Goal: Task Accomplishment & Management: Manage account settings

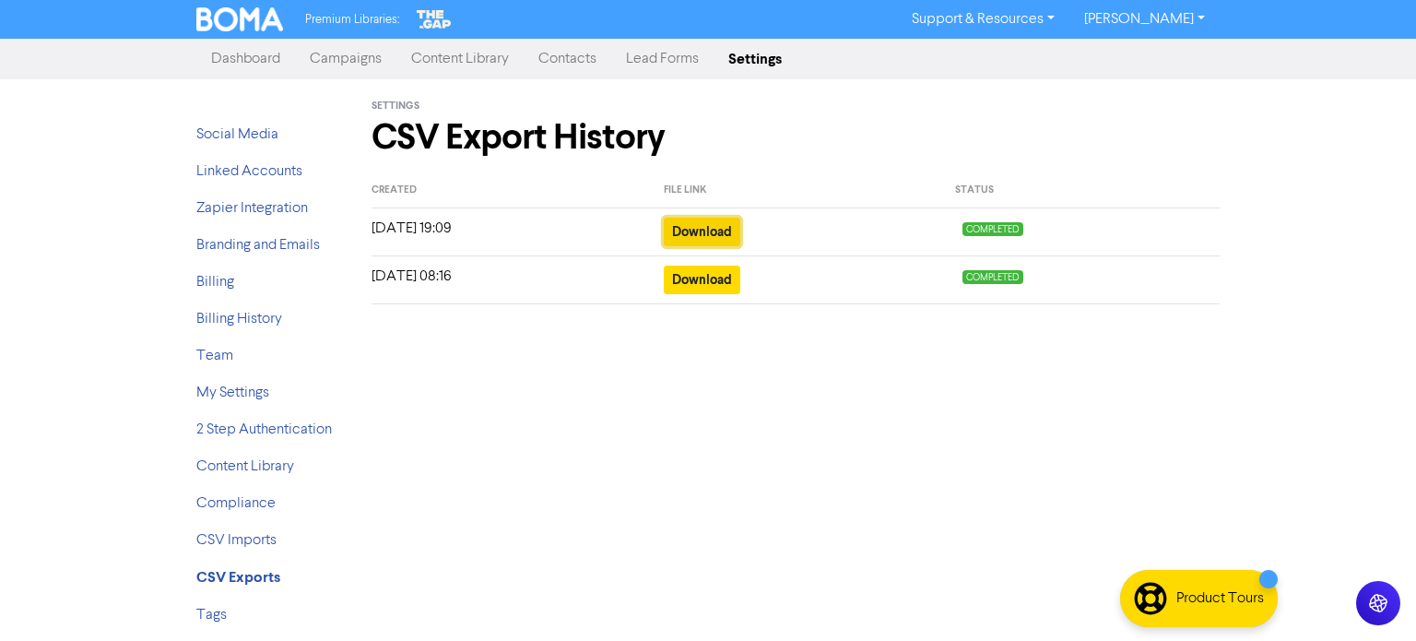
click at [682, 237] on button "Download" at bounding box center [702, 232] width 77 height 29
click at [789, 381] on div "Settings CSV Export History Created File link Status [DATE] 19:09 Download COMP…" at bounding box center [796, 359] width 876 height 561
click at [374, 65] on link "Campaigns" at bounding box center [345, 59] width 101 height 37
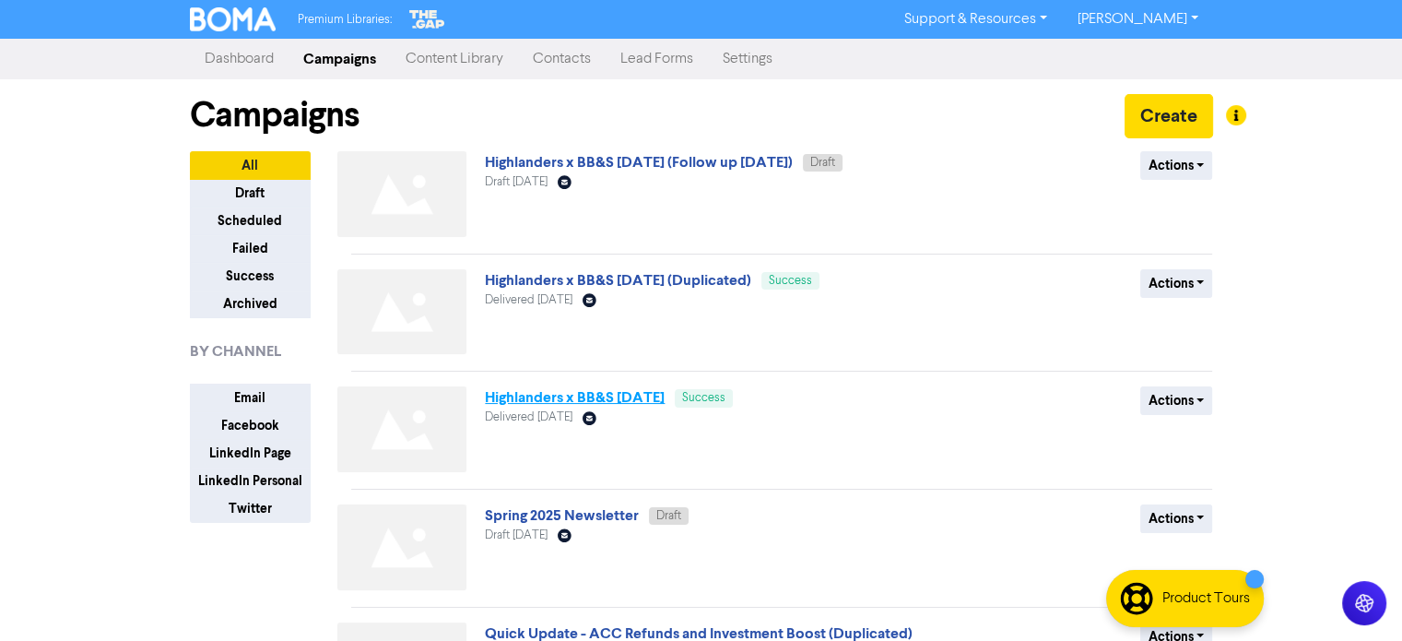
click at [557, 396] on link "Highlanders x BB&S [DATE]" at bounding box center [575, 397] width 180 height 18
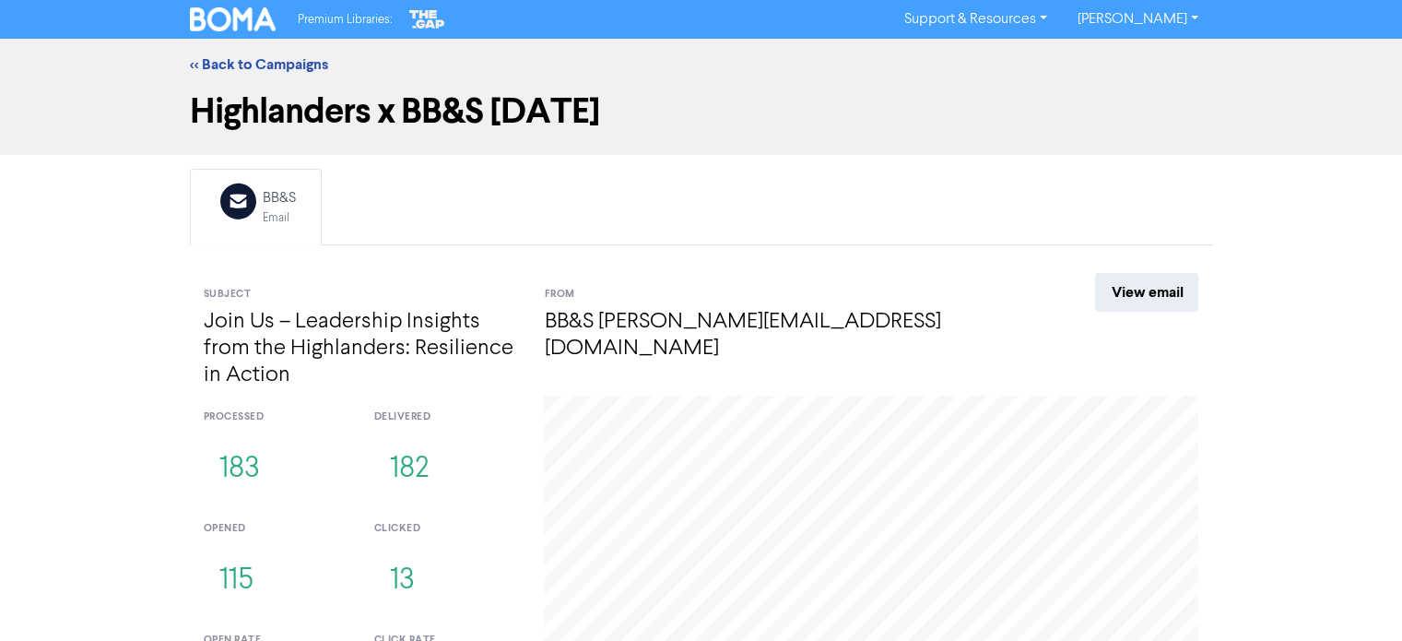
scroll to position [170, 0]
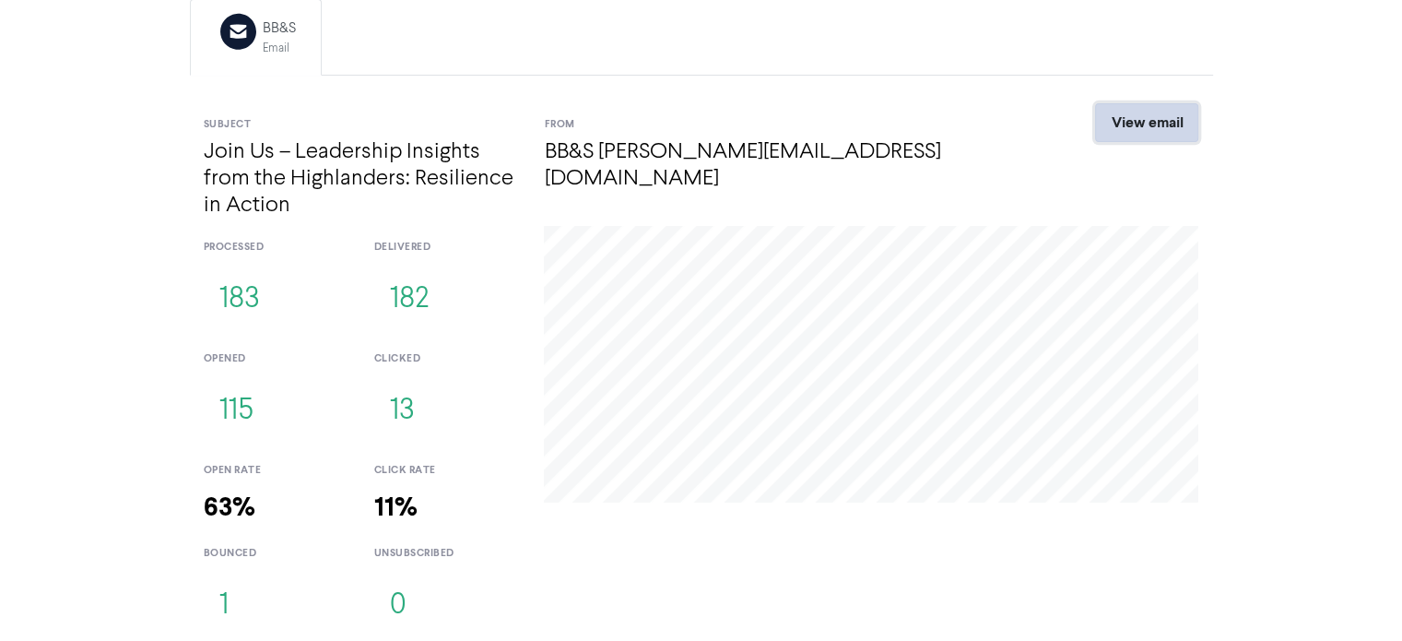
click at [1165, 130] on link "View email" at bounding box center [1146, 122] width 103 height 39
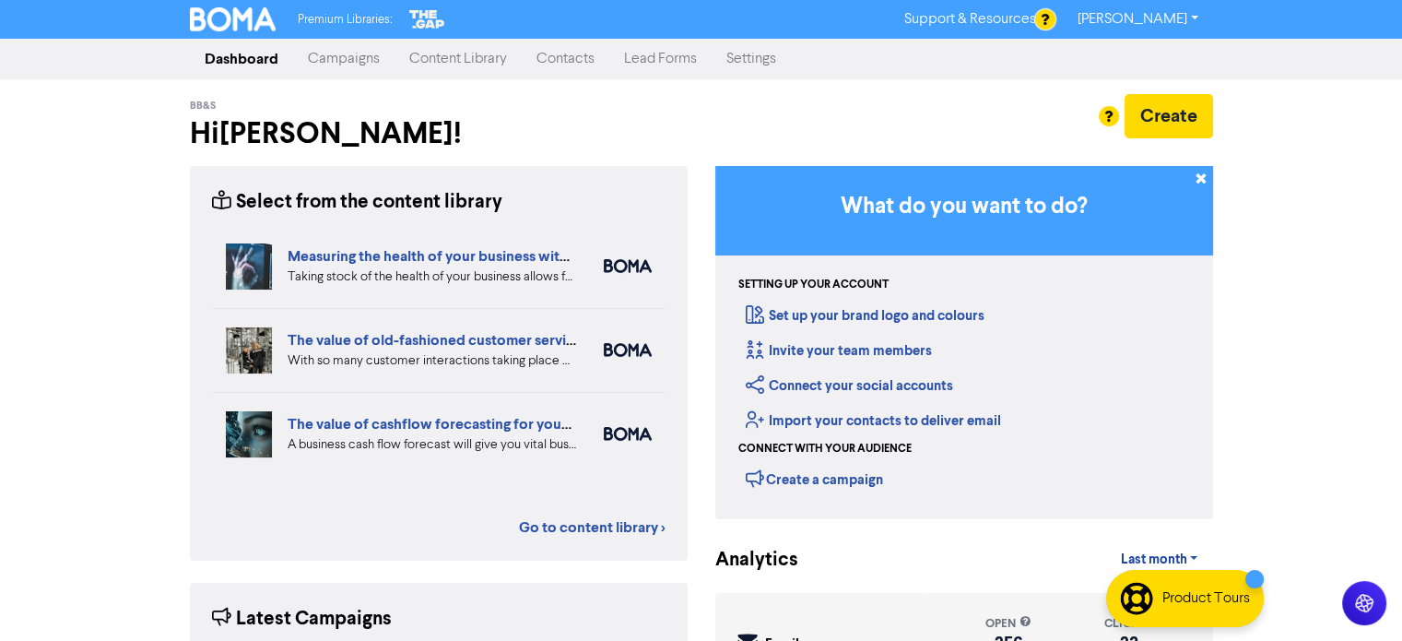
click at [542, 75] on link "Contacts" at bounding box center [566, 59] width 88 height 37
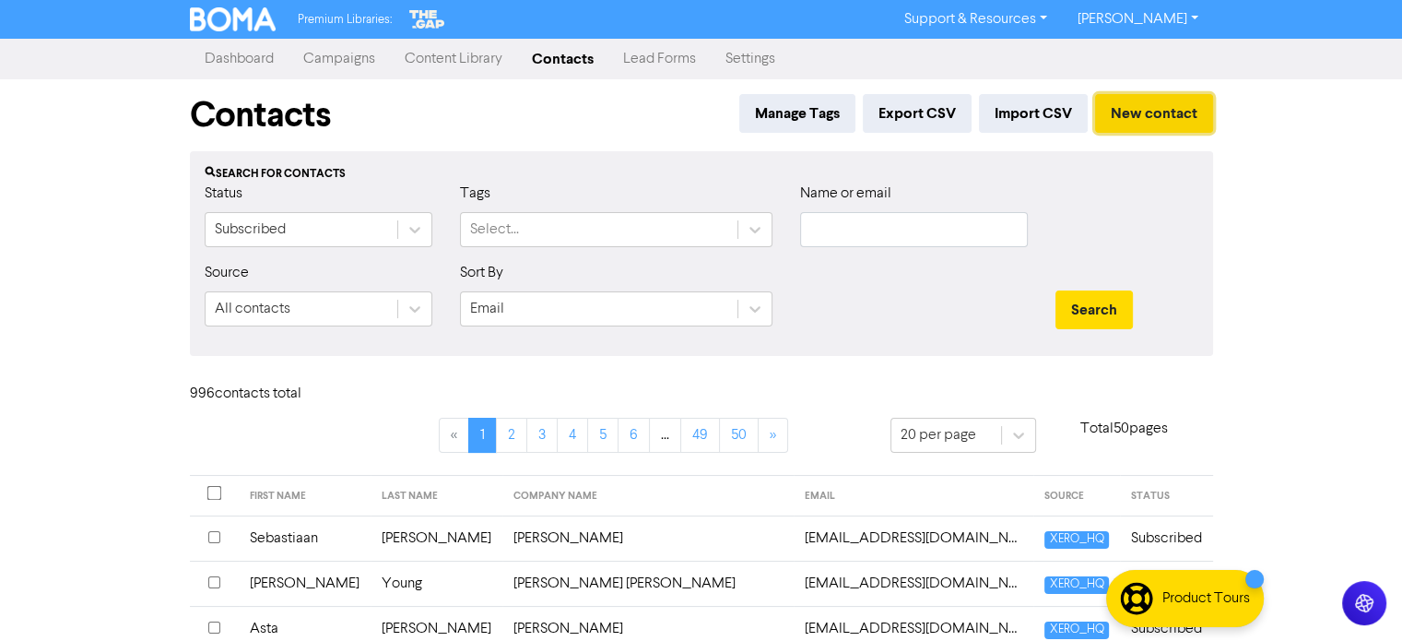
click at [1146, 110] on button "New contact" at bounding box center [1154, 113] width 118 height 39
click at [1035, 134] on div "Manage Tags Export CSV Import CSV New contact" at bounding box center [972, 119] width 481 height 50
click at [1037, 124] on button "Import CSV" at bounding box center [1033, 113] width 109 height 39
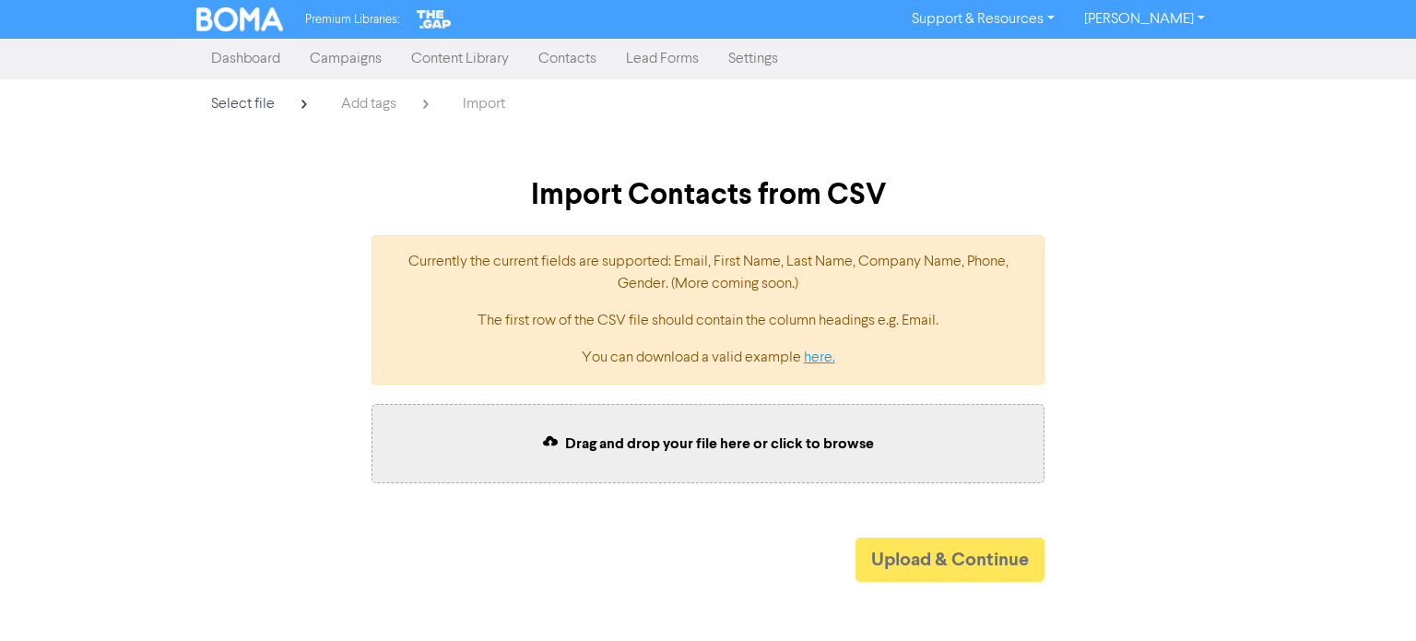
click at [822, 350] on link "here." at bounding box center [819, 357] width 31 height 15
click at [784, 463] on div "Drag and drop your file here or click to browse" at bounding box center [707, 443] width 673 height 79
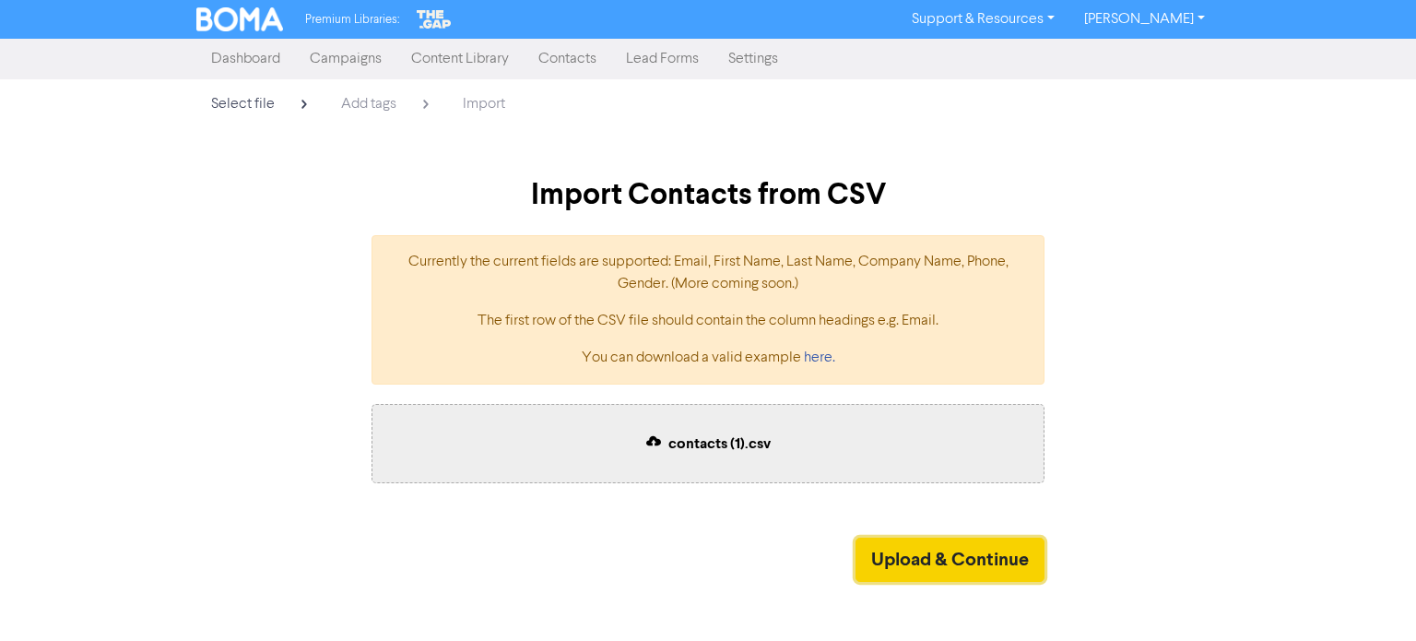
click at [940, 537] on button "Upload & Continue" at bounding box center [949, 559] width 189 height 44
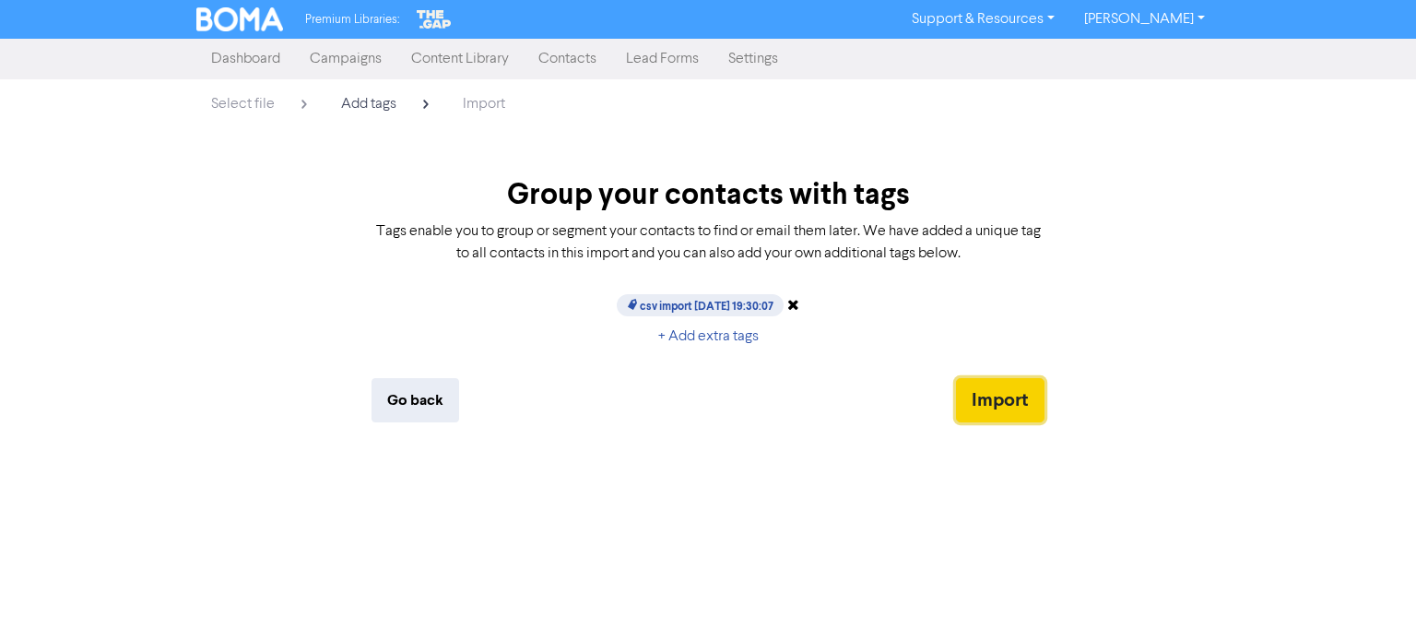
click at [980, 394] on button "Import" at bounding box center [1000, 400] width 88 height 44
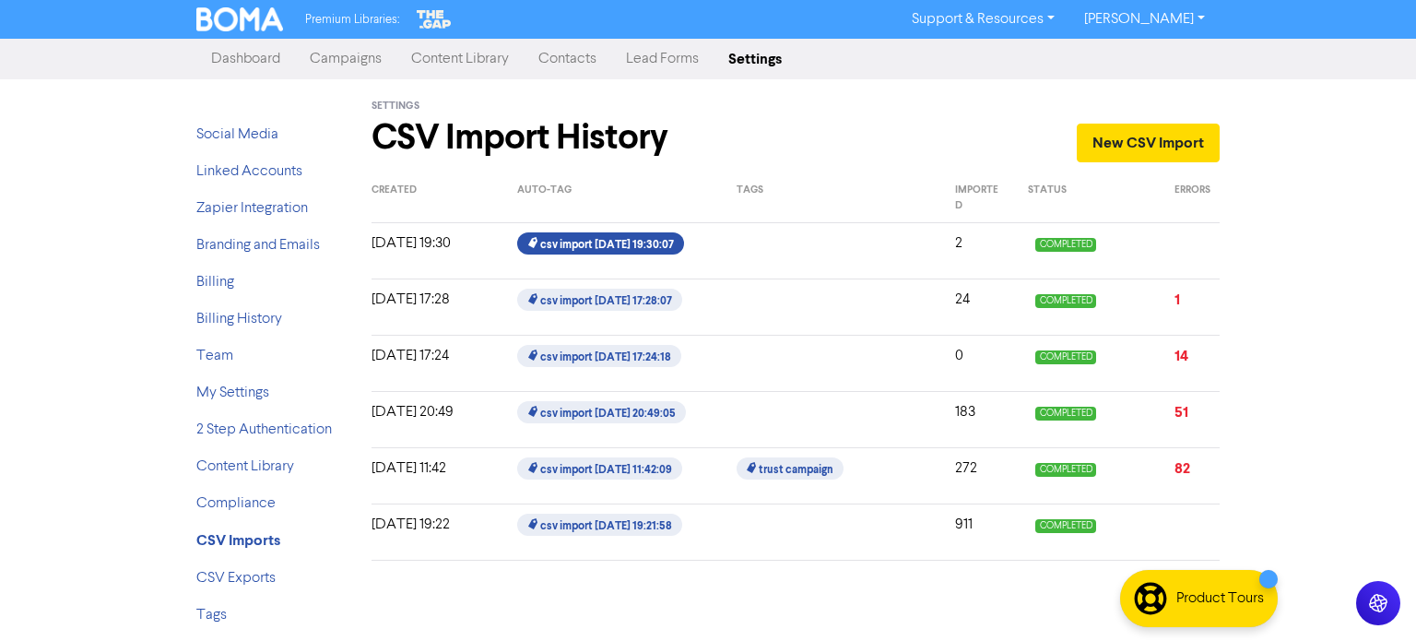
click at [608, 242] on span "csv import [DATE] 19:30:07" at bounding box center [600, 243] width 166 height 22
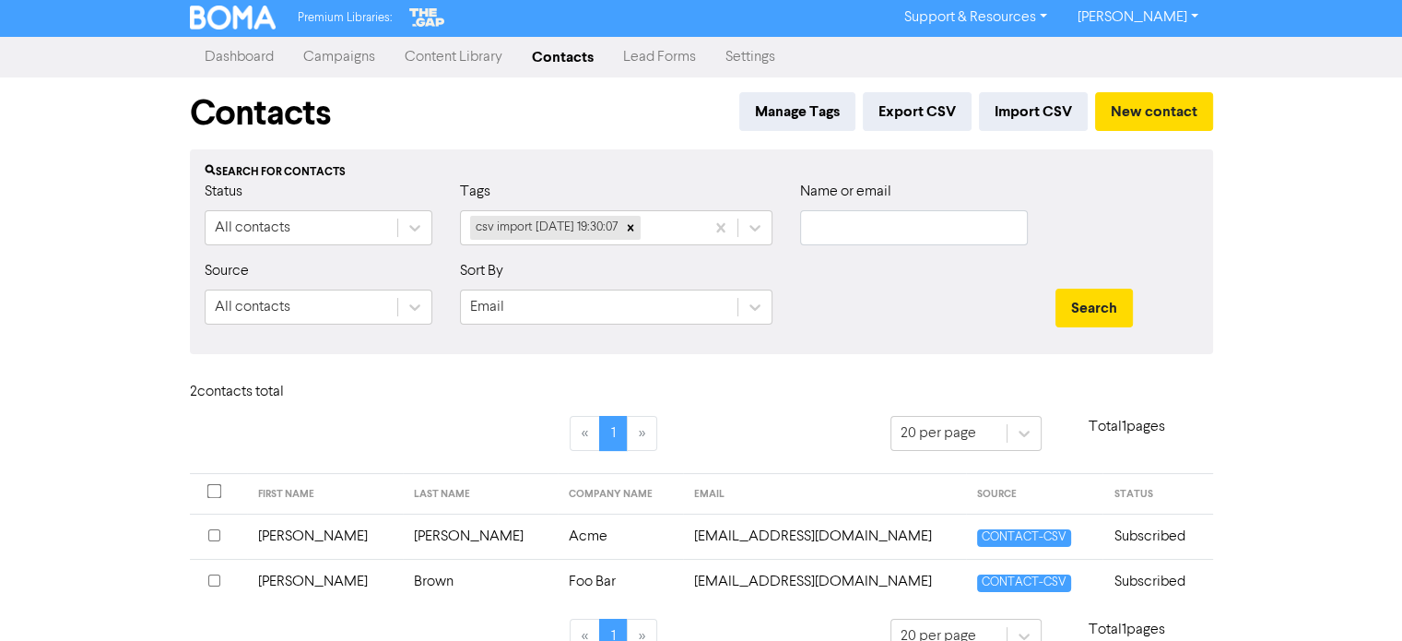
scroll to position [34, 0]
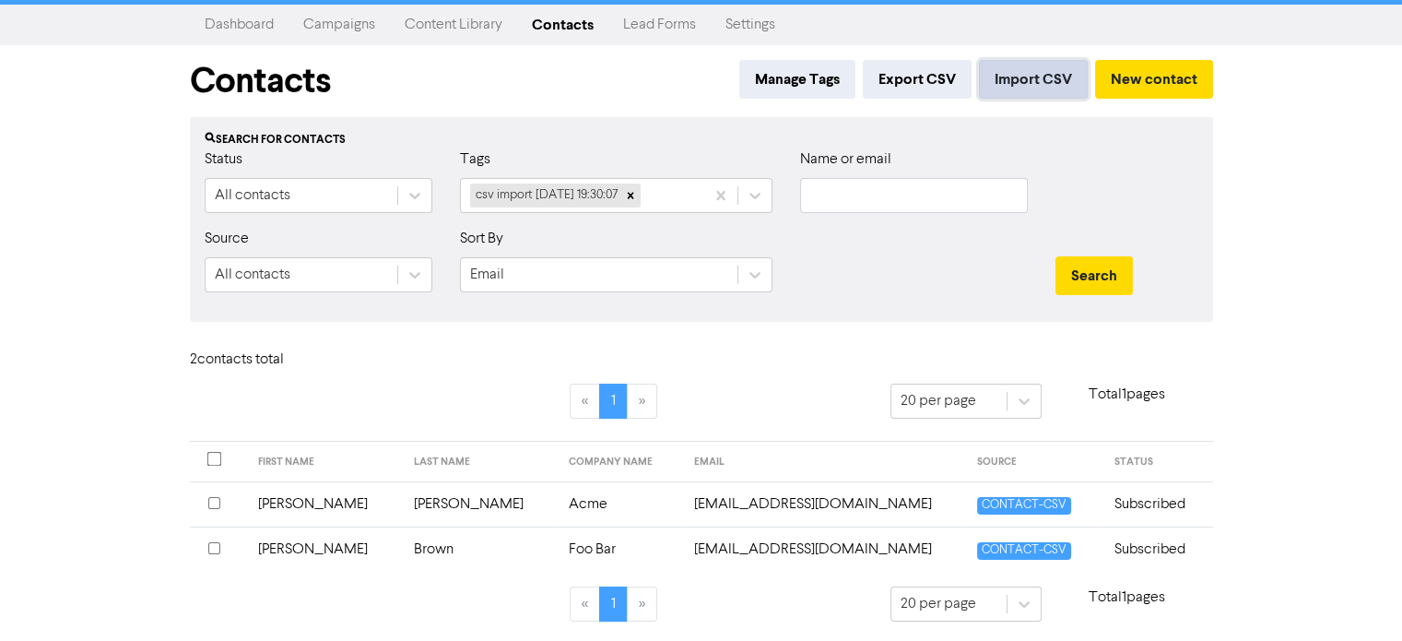
click at [1027, 84] on button "Import CSV" at bounding box center [1033, 79] width 109 height 39
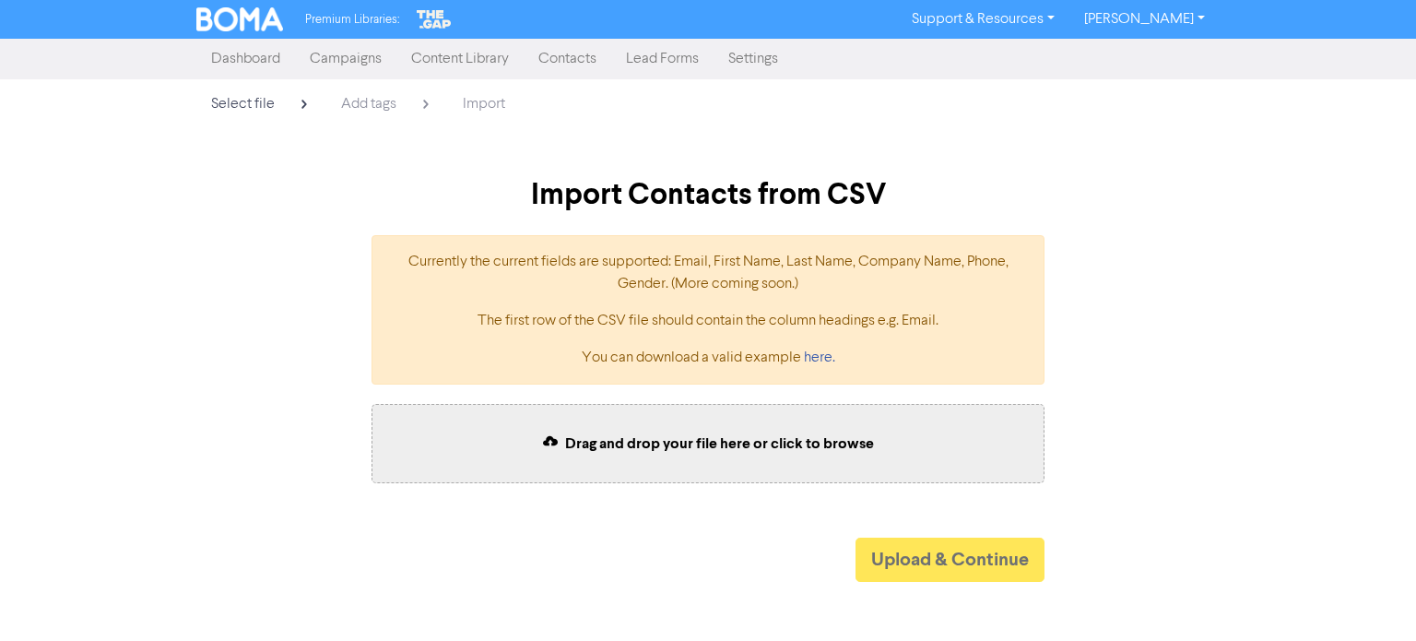
click at [653, 464] on div "Drag and drop your file here or click to browse" at bounding box center [707, 443] width 673 height 79
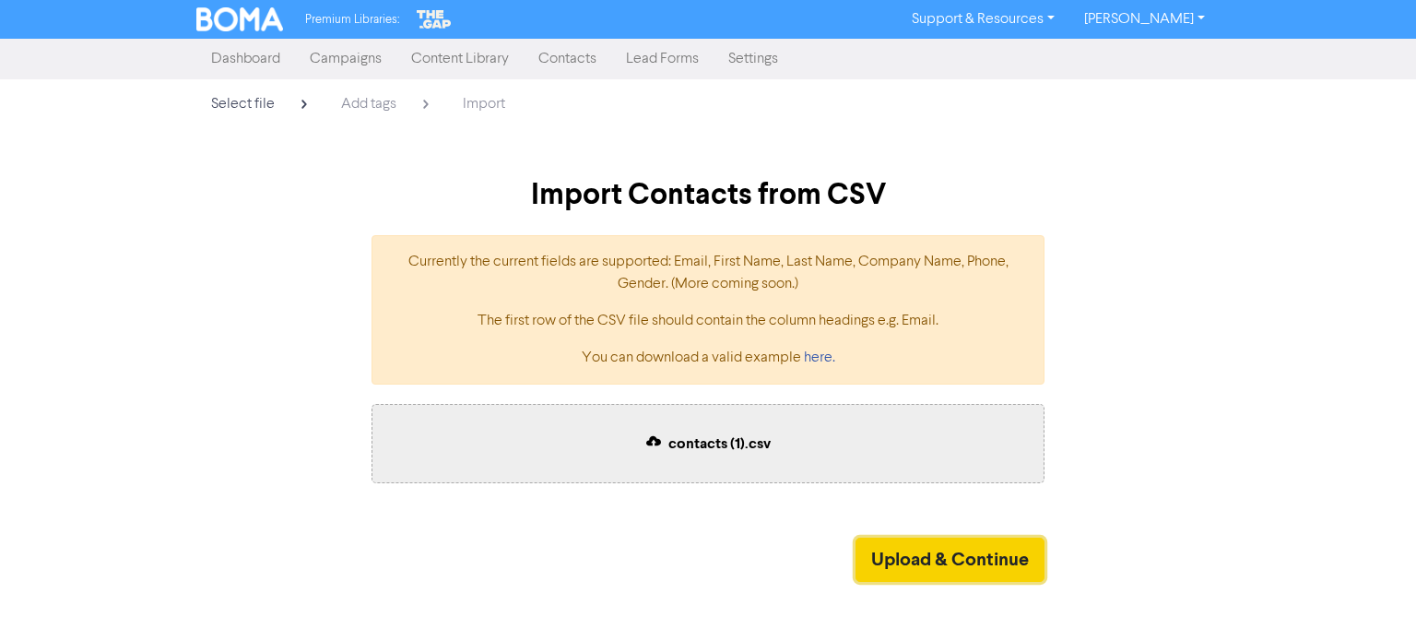
click at [960, 560] on button "Upload & Continue" at bounding box center [949, 559] width 189 height 44
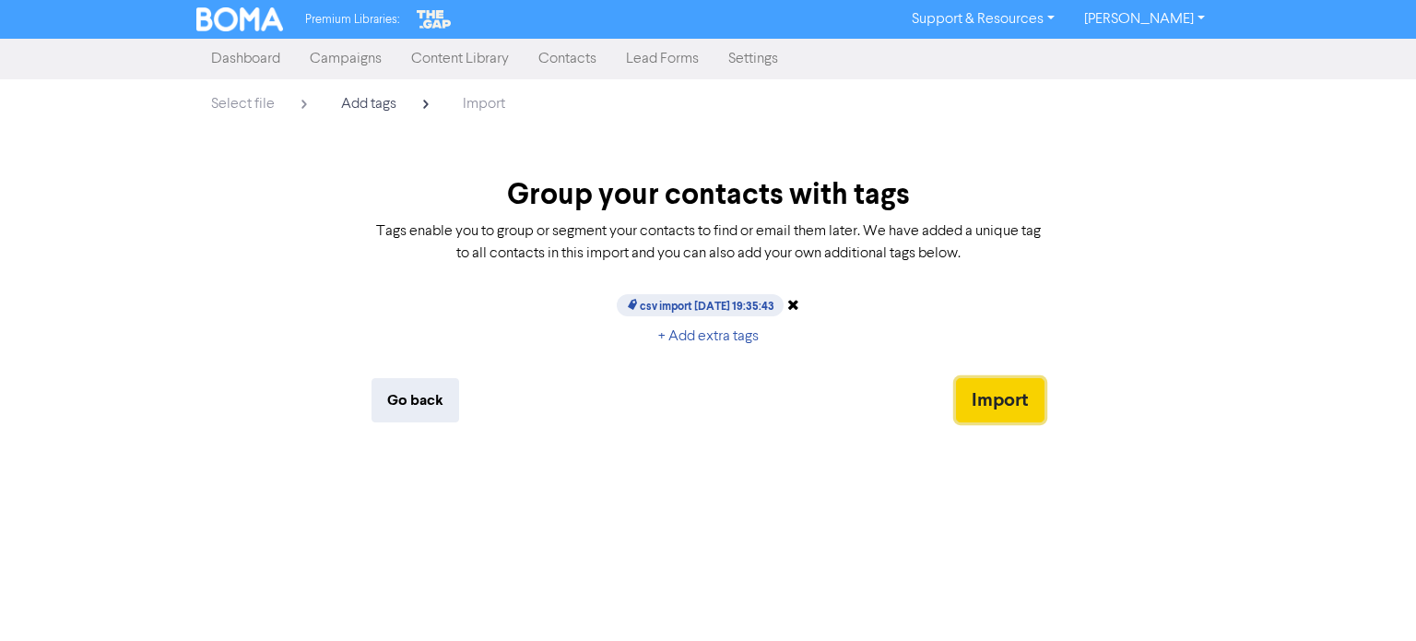
click at [1010, 400] on button "Import" at bounding box center [1000, 400] width 88 height 44
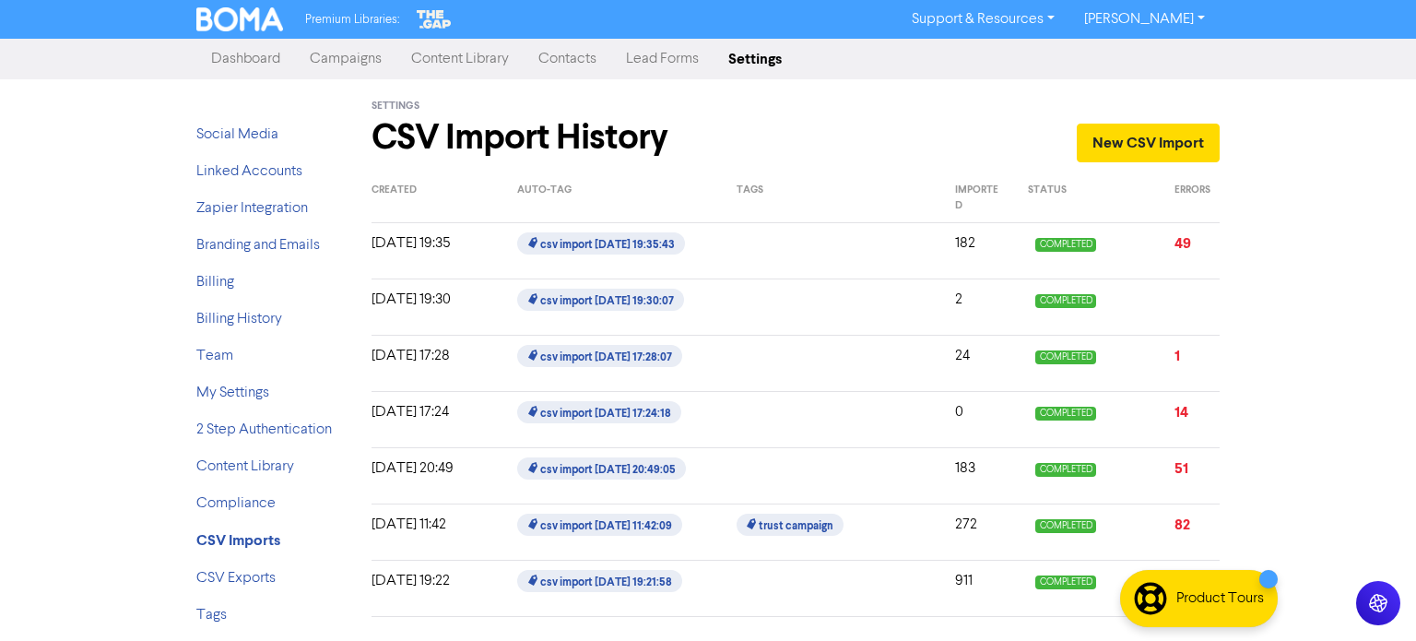
click at [589, 62] on link "Contacts" at bounding box center [568, 59] width 88 height 37
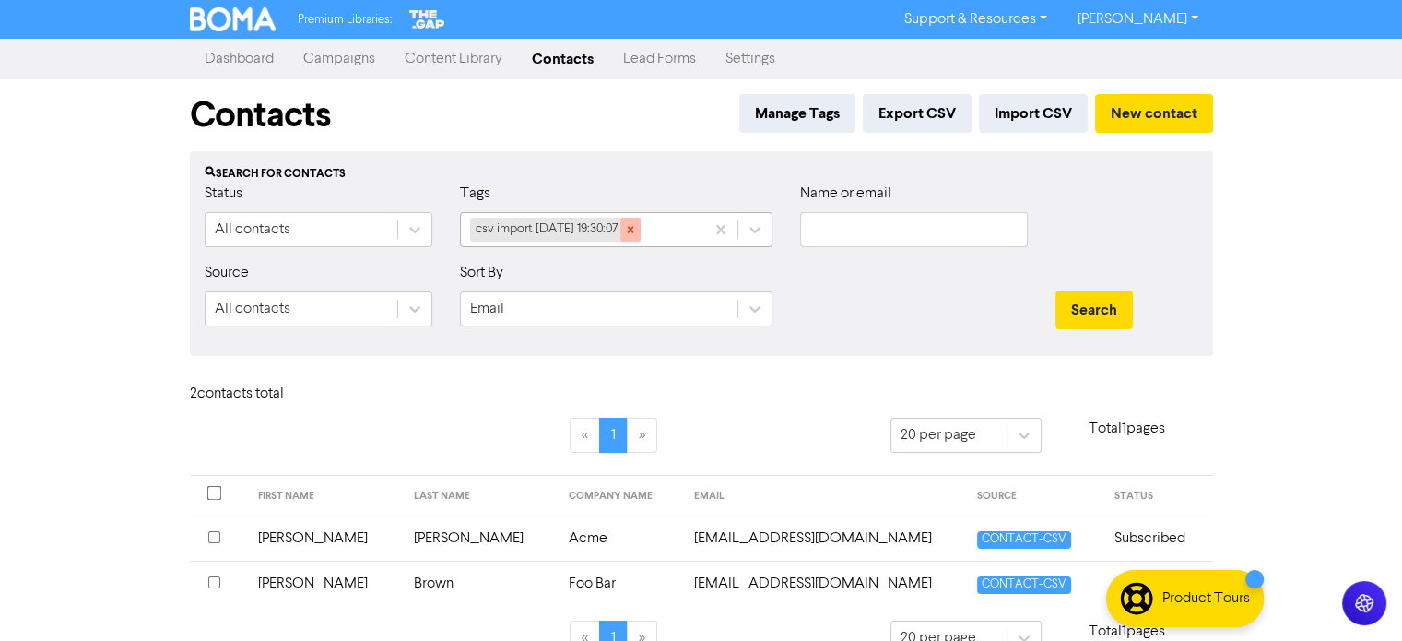
click at [637, 231] on icon at bounding box center [630, 229] width 13 height 13
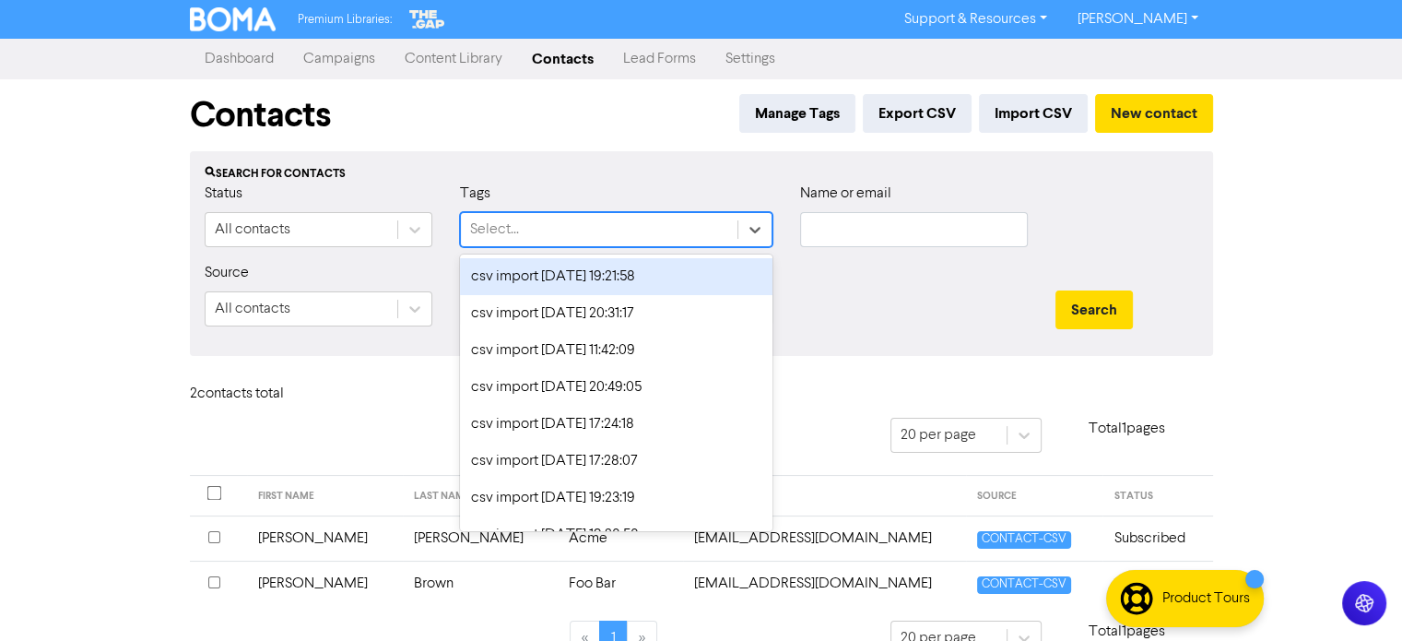
click at [649, 231] on div "Select..." at bounding box center [599, 229] width 277 height 33
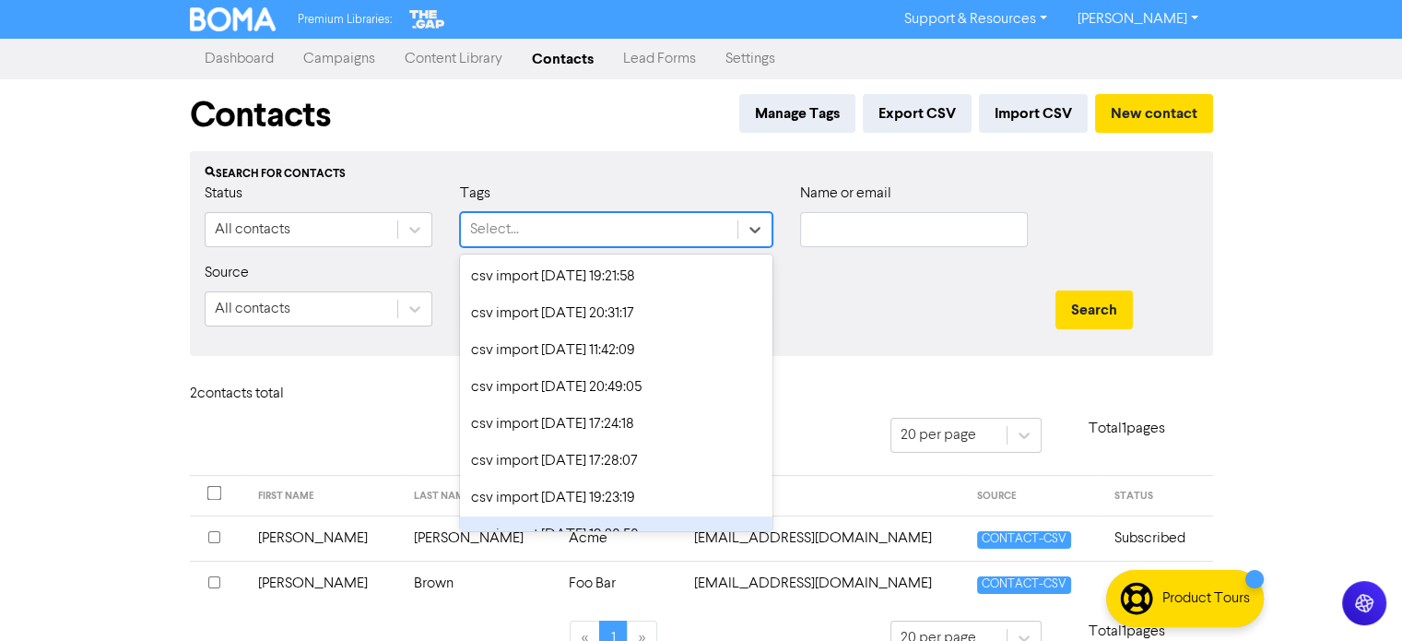
scroll to position [173, 0]
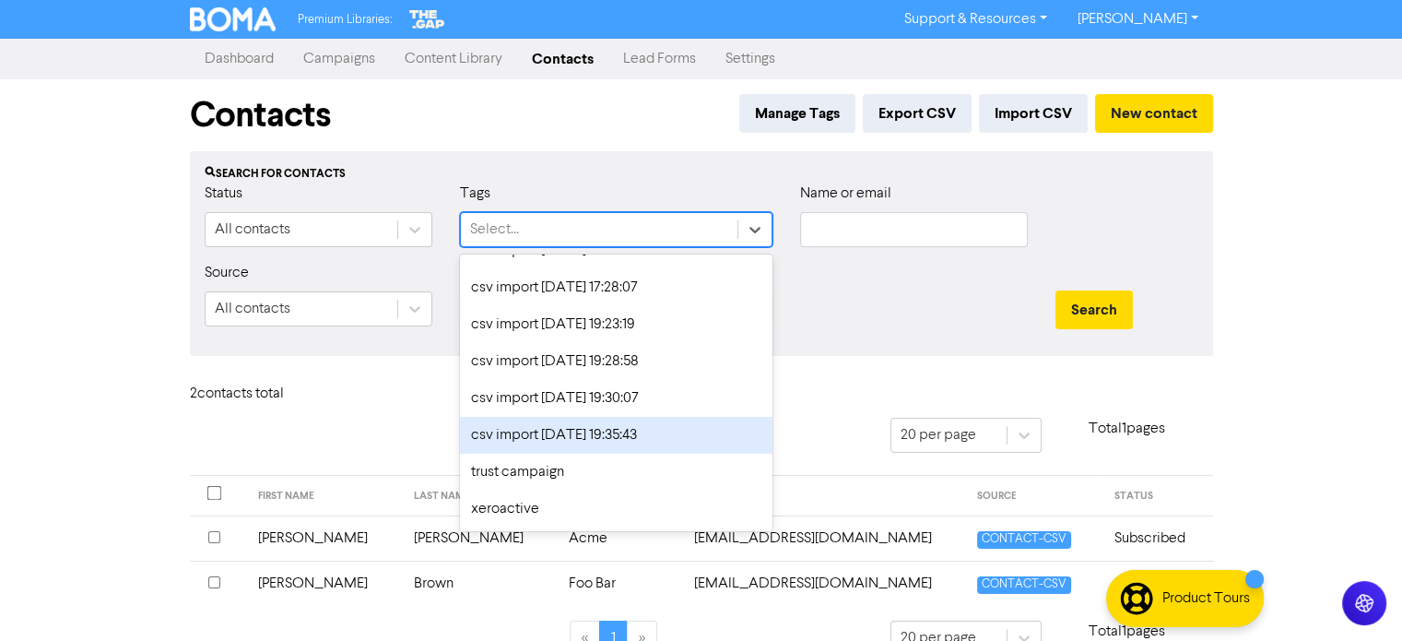
click at [638, 430] on div "csv import [DATE] 19:35:43" at bounding box center [616, 435] width 312 height 37
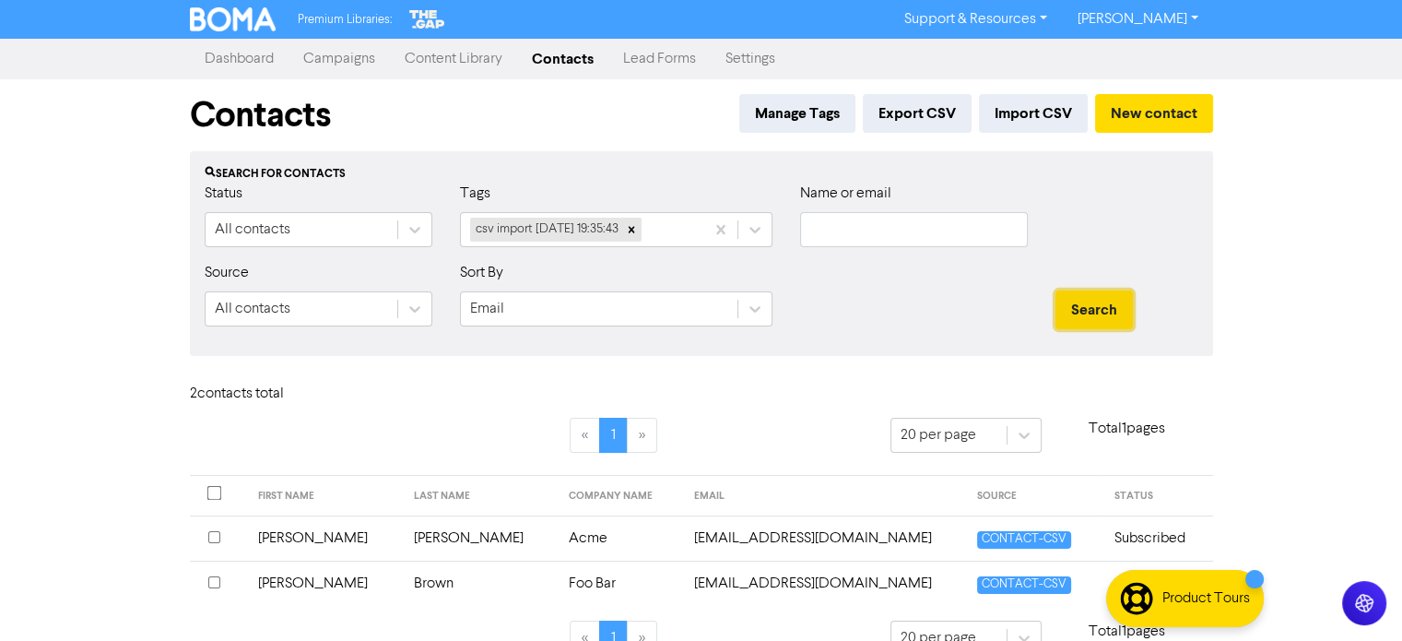
click at [1074, 324] on button "Search" at bounding box center [1093, 309] width 77 height 39
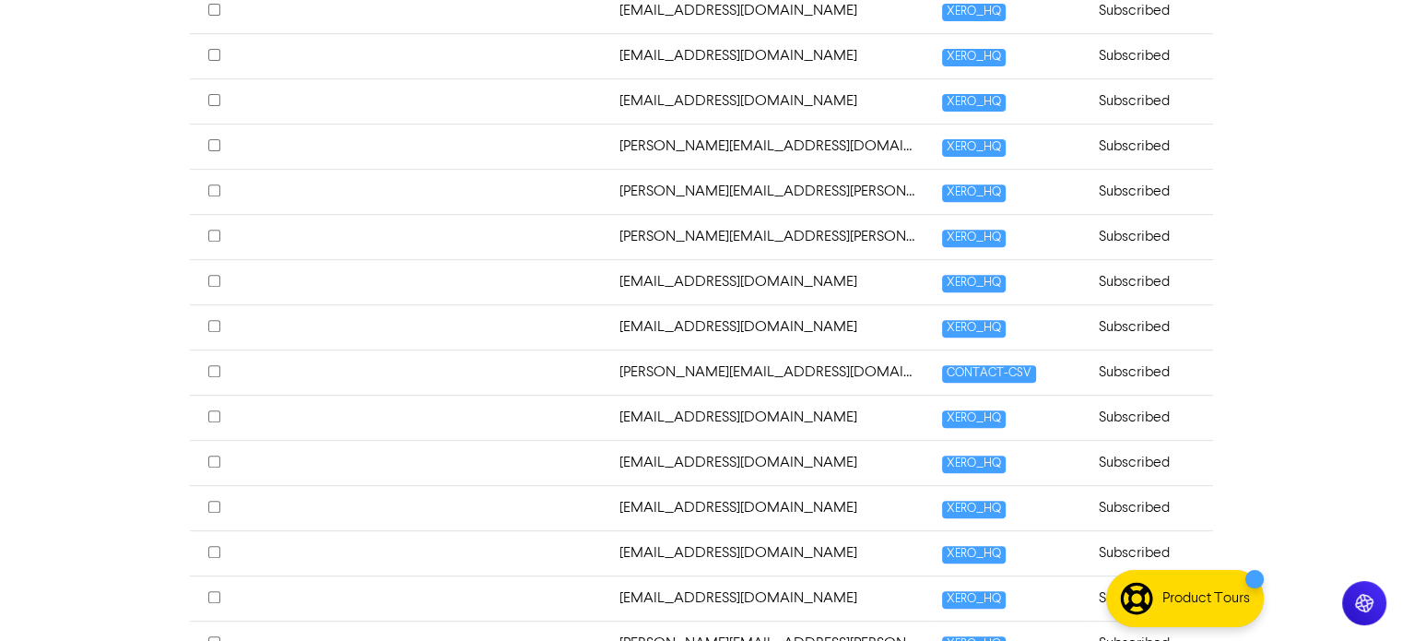
scroll to position [844, 0]
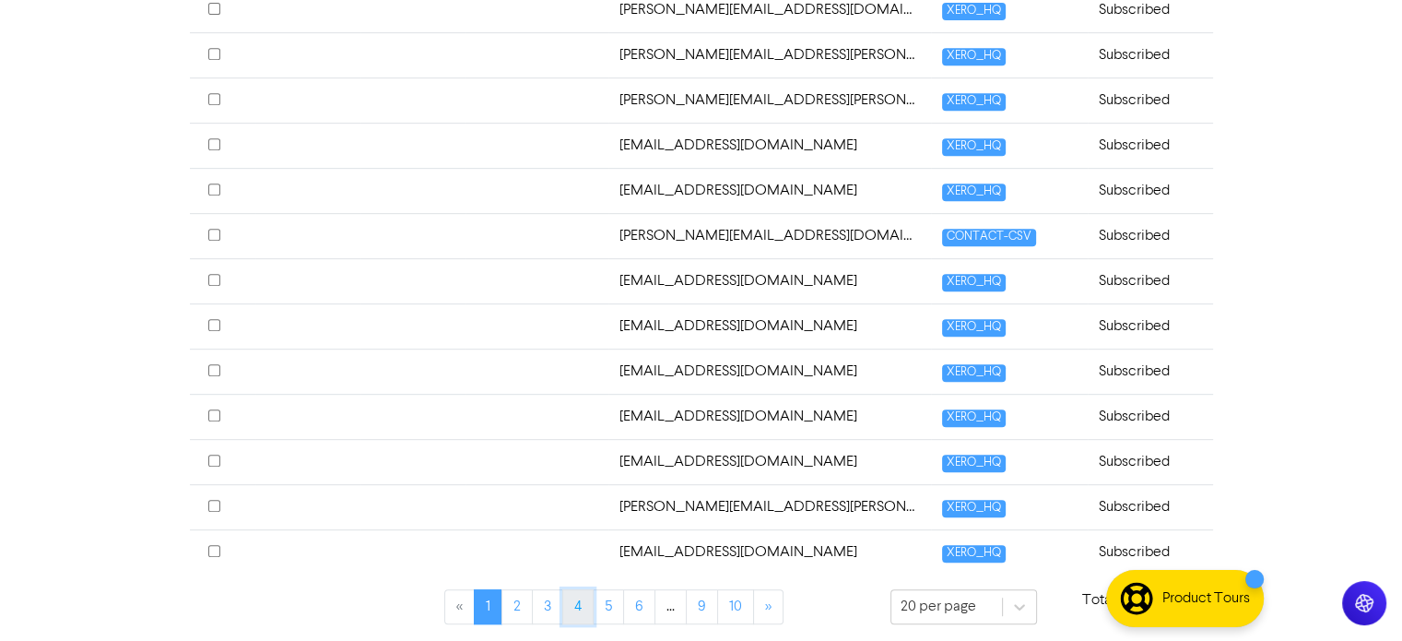
click at [586, 606] on link "4" at bounding box center [577, 606] width 31 height 35
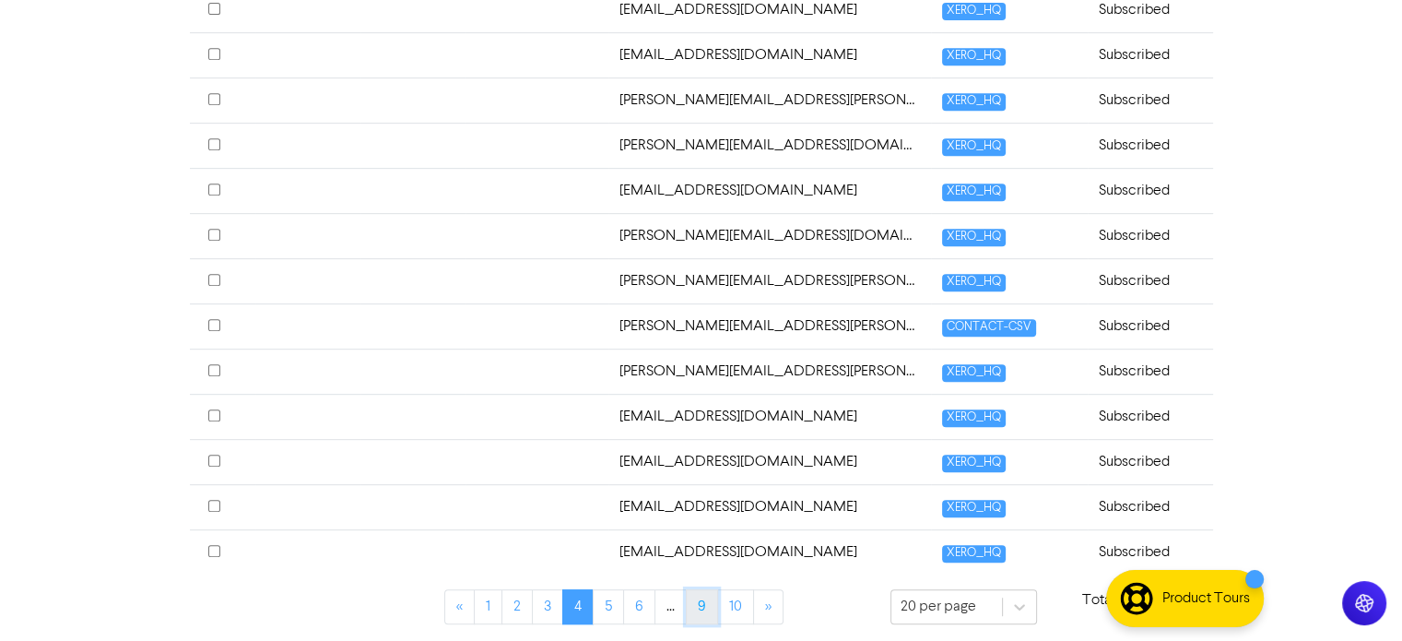
click at [704, 611] on link "9" at bounding box center [702, 606] width 32 height 35
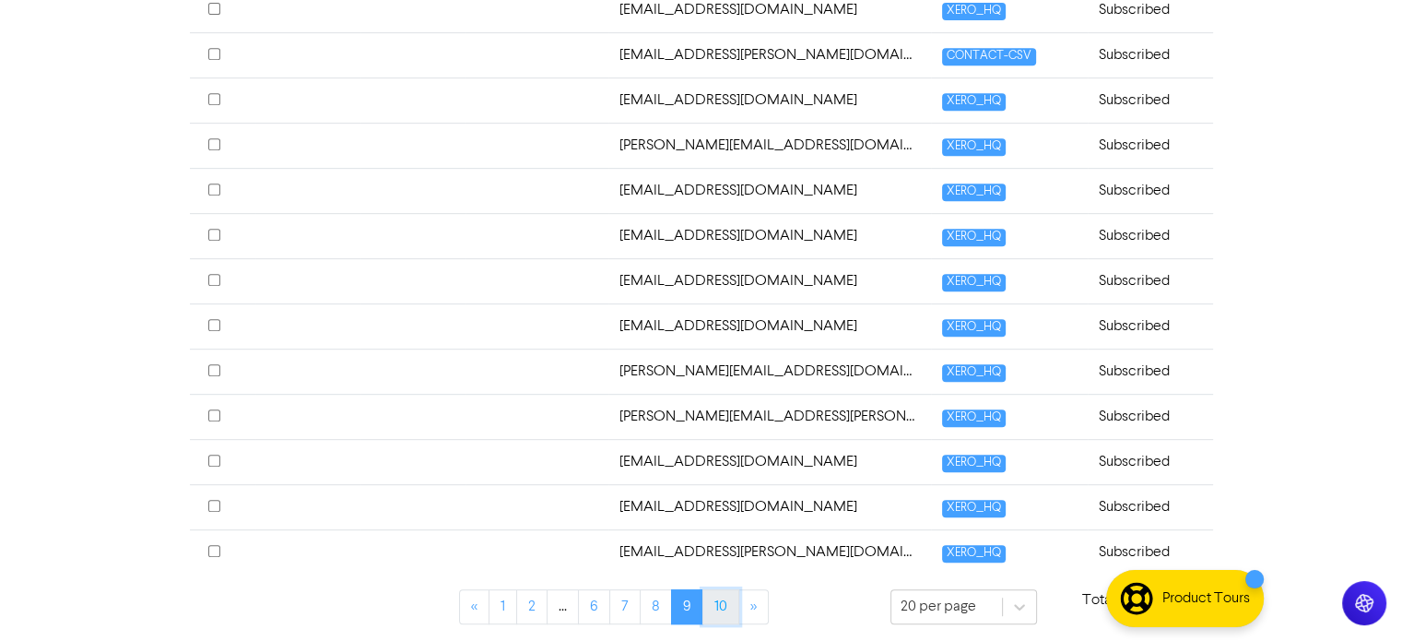
click at [712, 600] on link "10" at bounding box center [720, 606] width 37 height 35
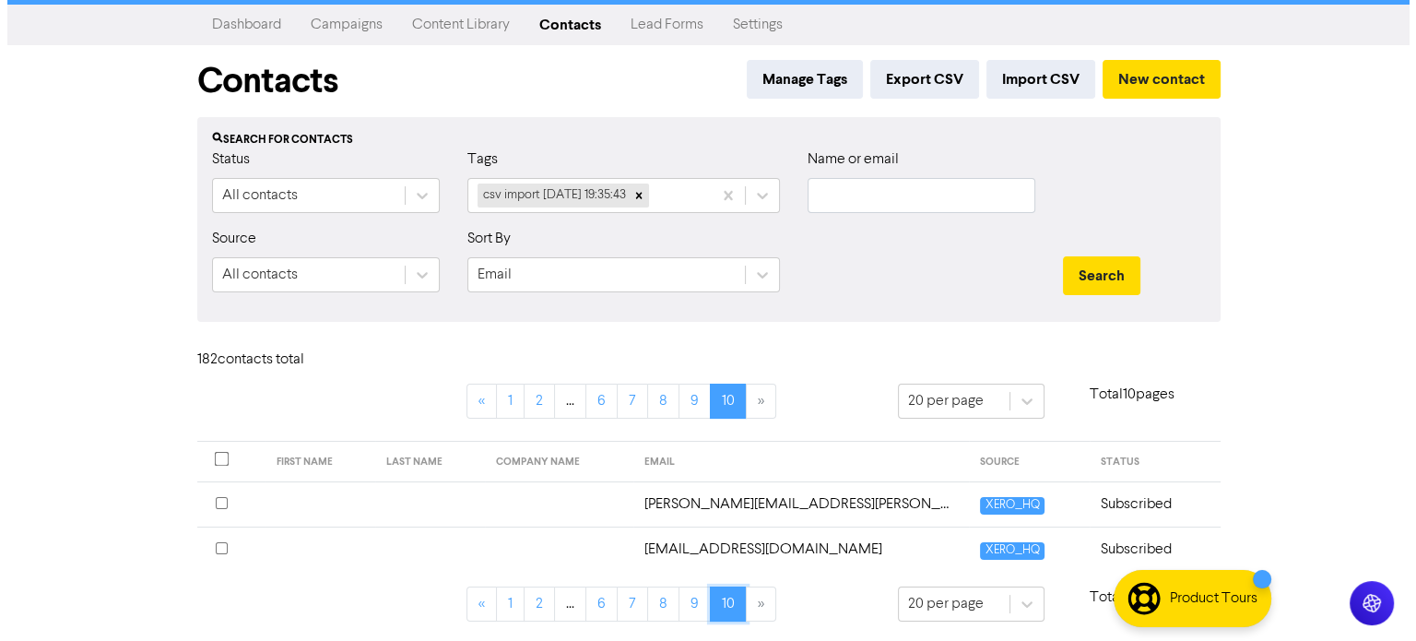
scroll to position [0, 0]
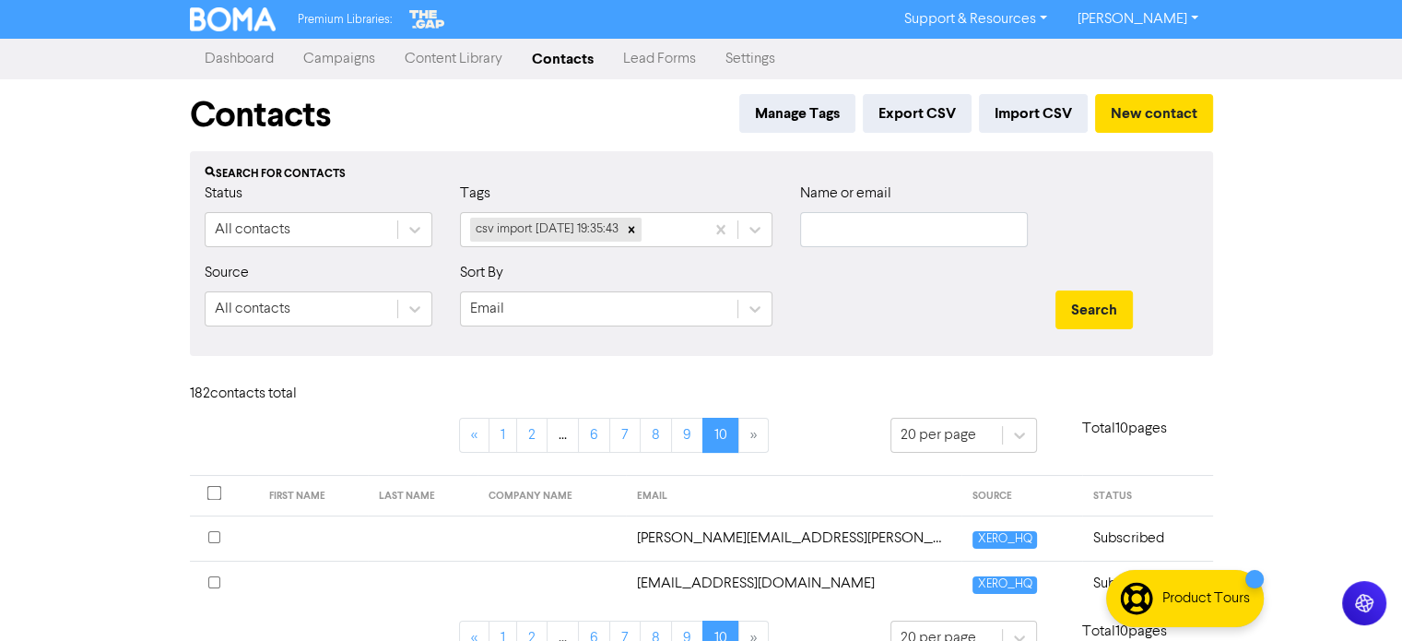
click at [256, 55] on link "Dashboard" at bounding box center [239, 59] width 99 height 37
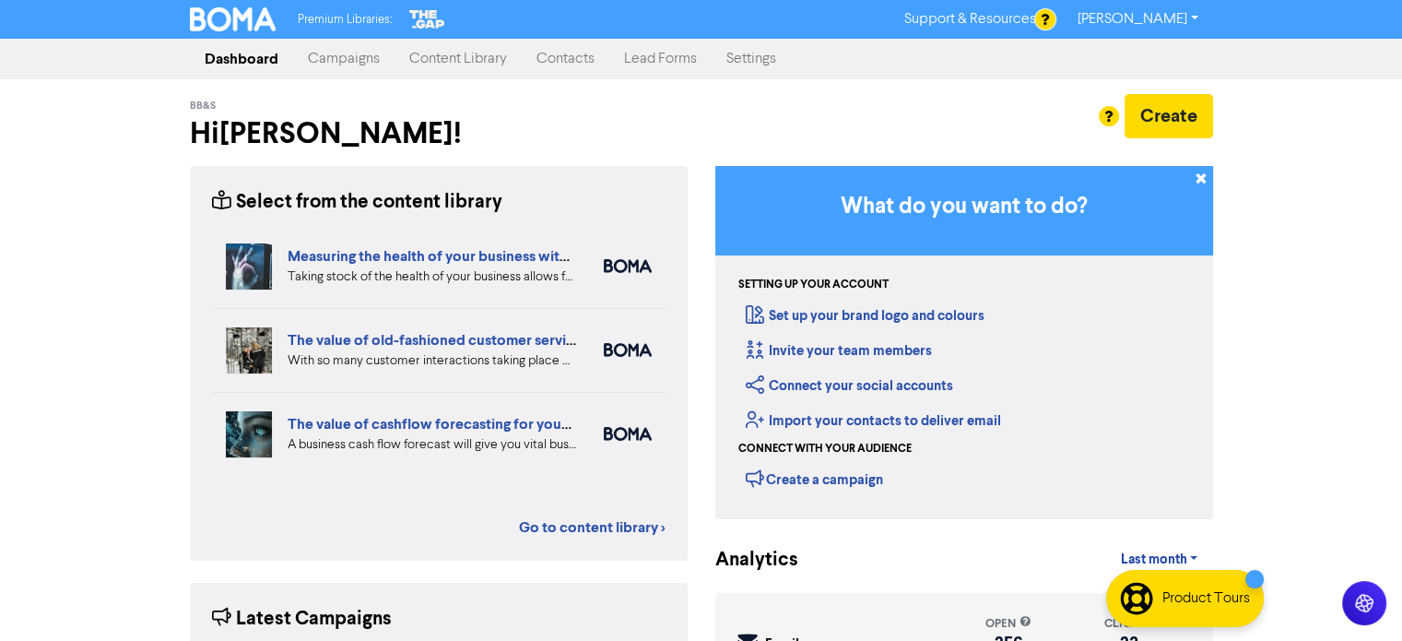
click at [332, 54] on link "Campaigns" at bounding box center [343, 59] width 101 height 37
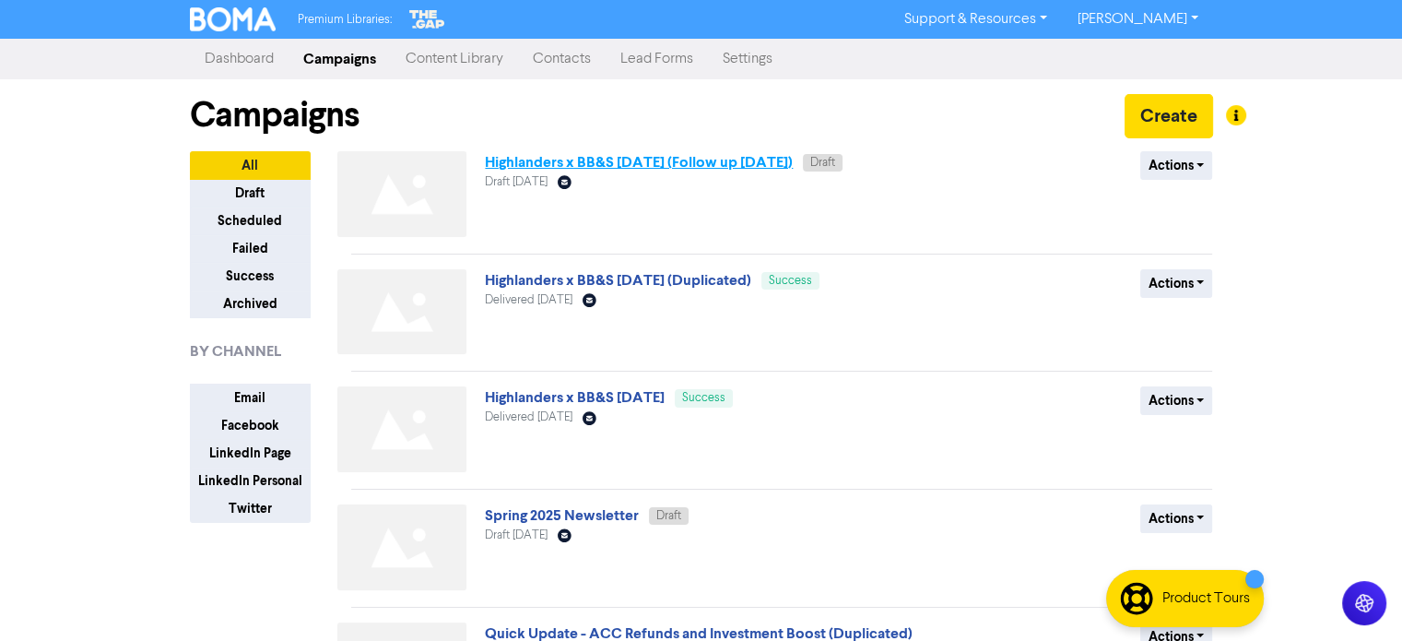
click at [753, 159] on link "Highlanders x BB&S [DATE] (Follow up [DATE])" at bounding box center [639, 162] width 308 height 18
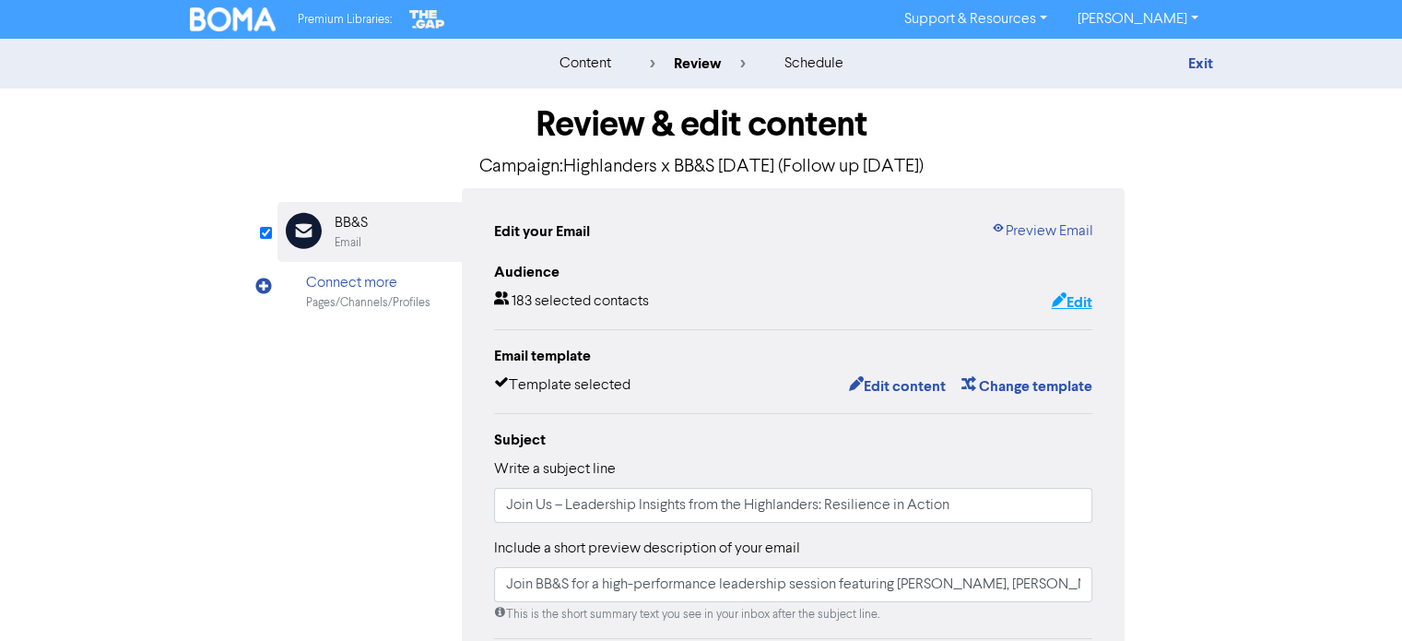
click at [1082, 300] on button "Edit" at bounding box center [1071, 302] width 42 height 24
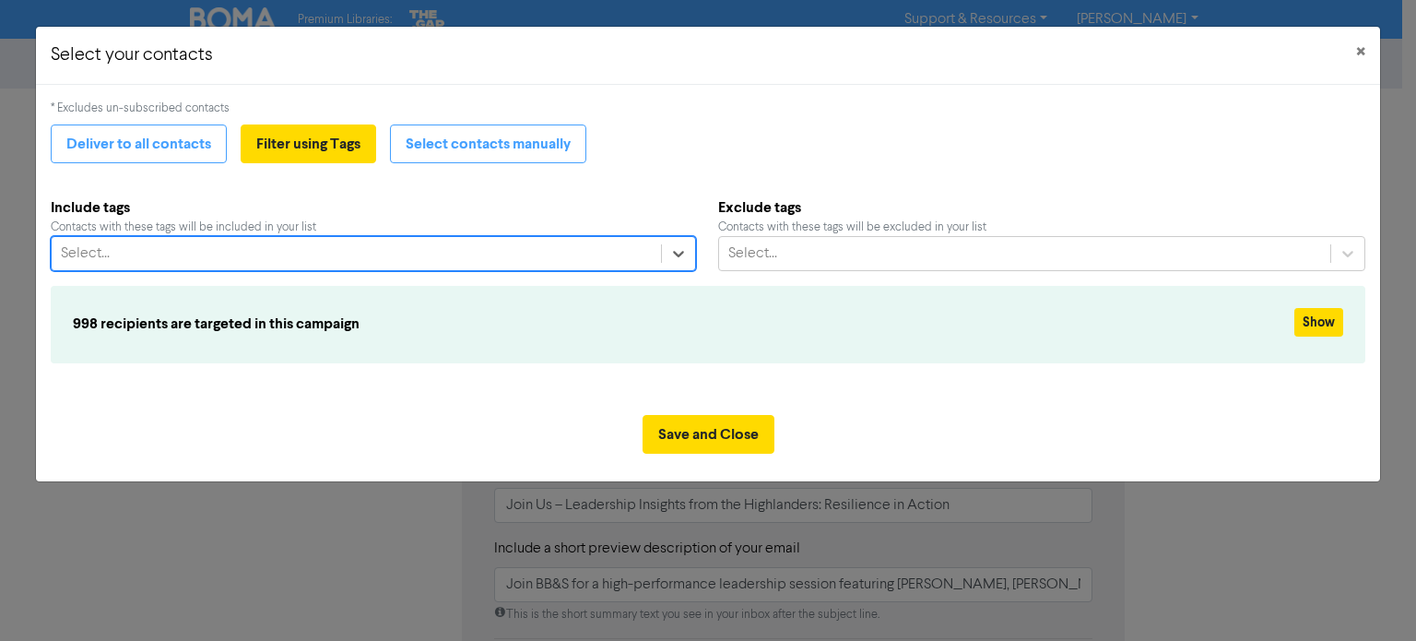
click at [499, 246] on div "Select..." at bounding box center [356, 253] width 608 height 33
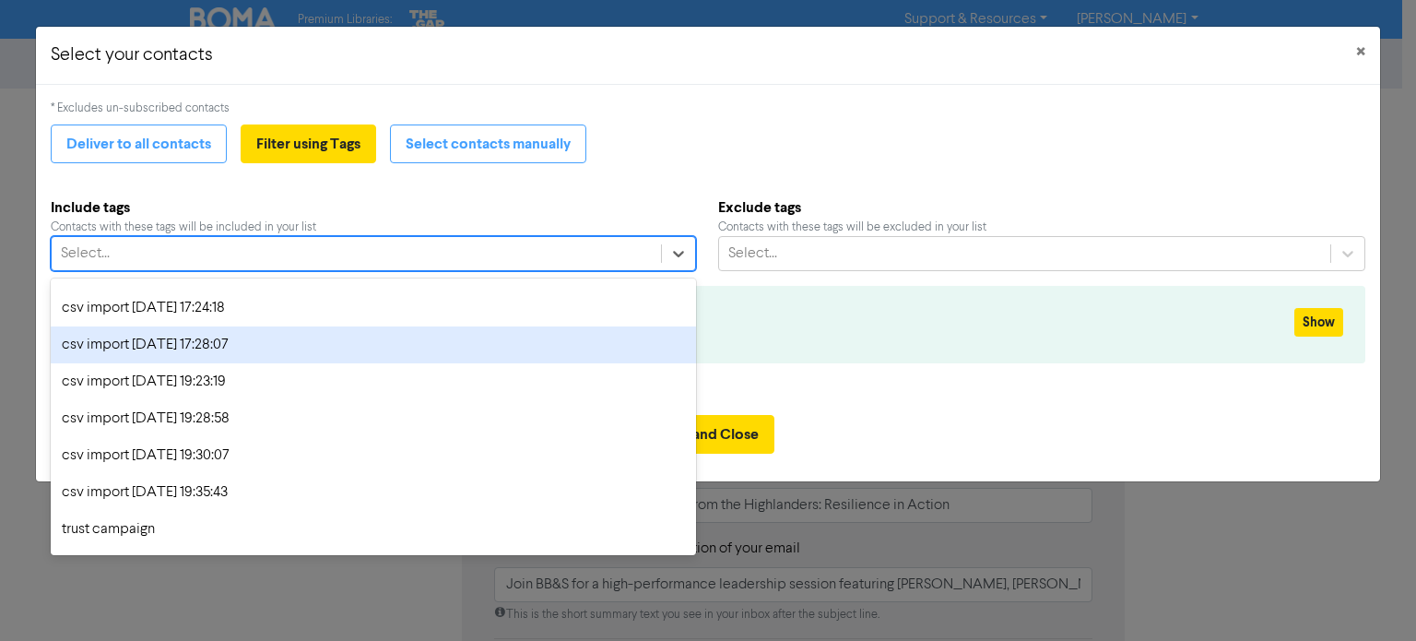
scroll to position [150, 0]
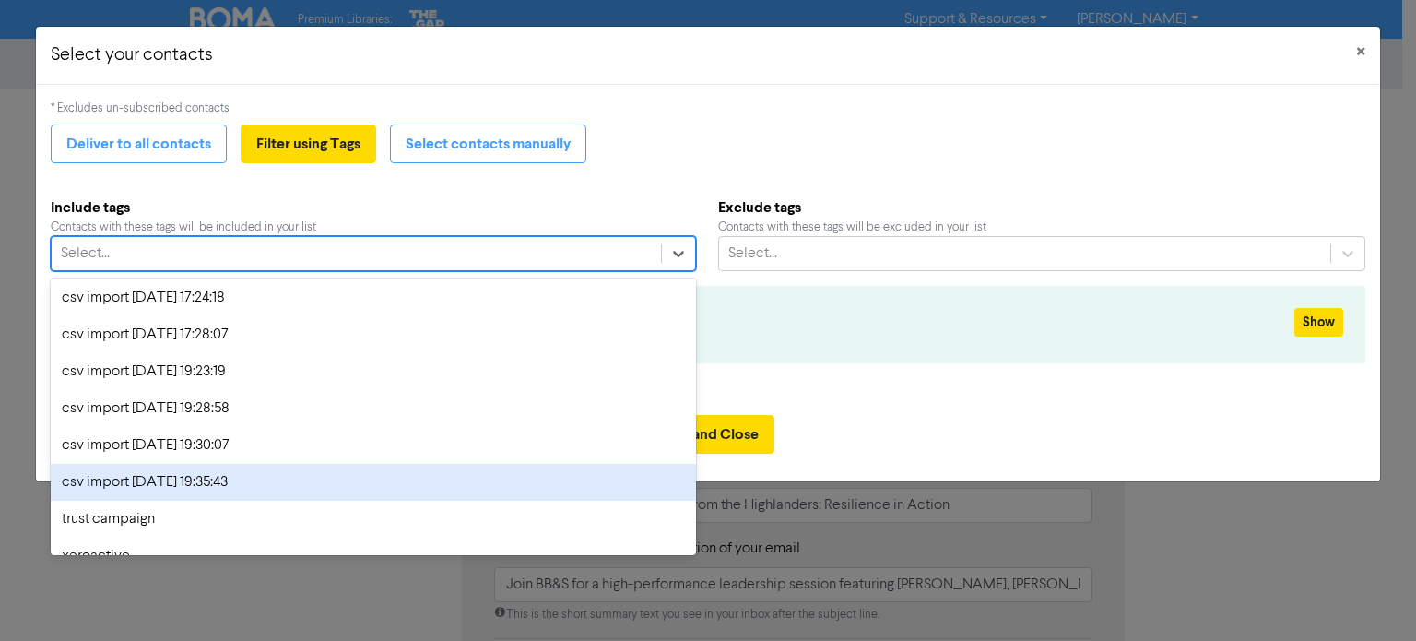
click at [277, 478] on div "csv import [DATE] 19:35:43" at bounding box center [373, 482] width 644 height 37
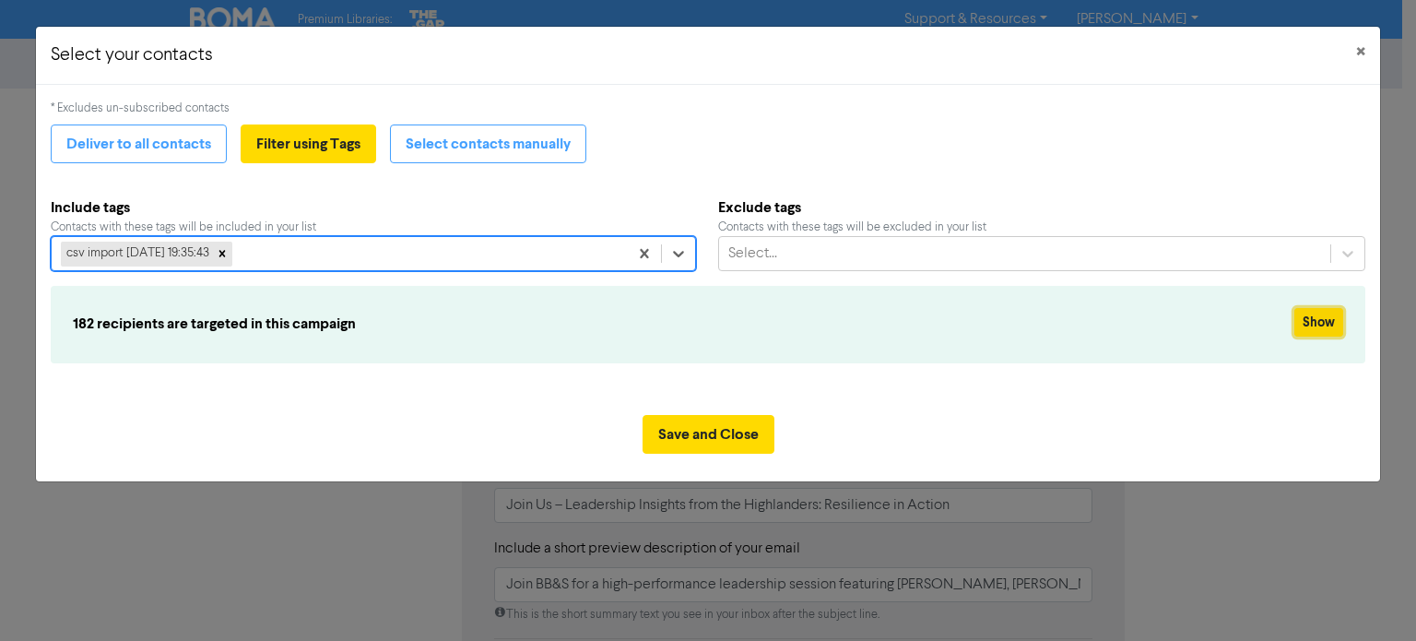
click at [1316, 329] on button "Show" at bounding box center [1318, 322] width 49 height 29
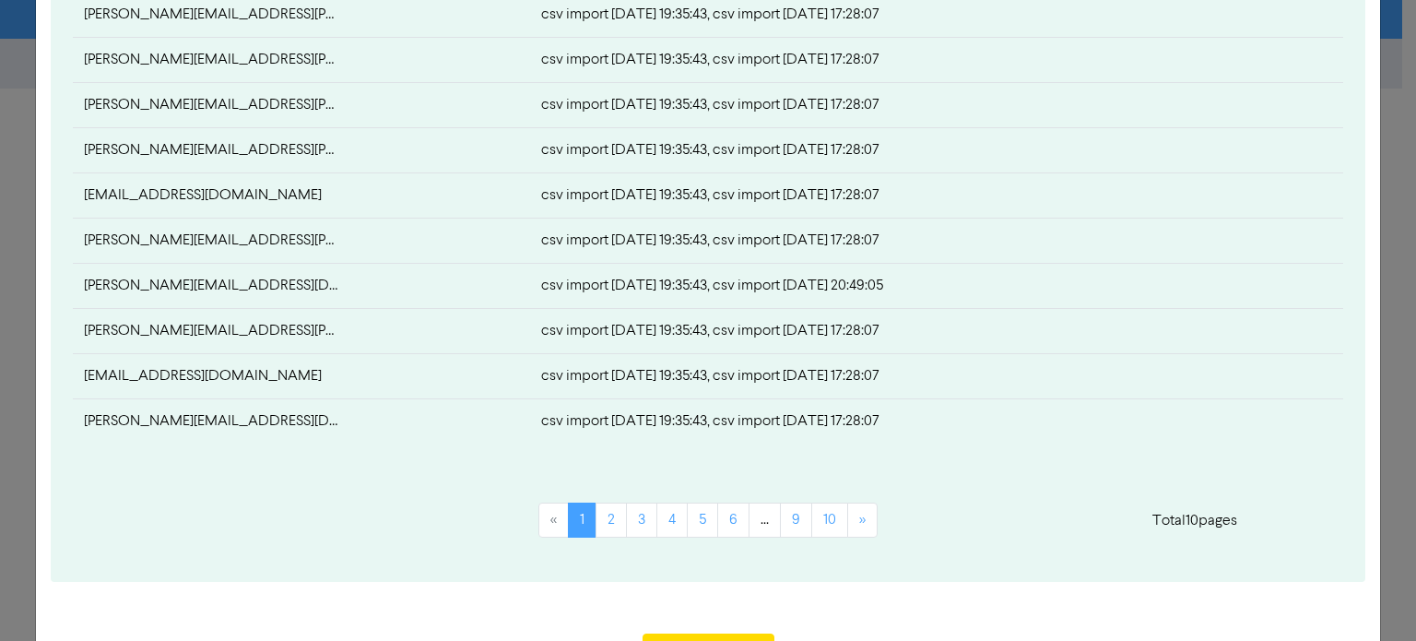
scroll to position [854, 0]
click at [642, 521] on link "3" at bounding box center [641, 518] width 31 height 35
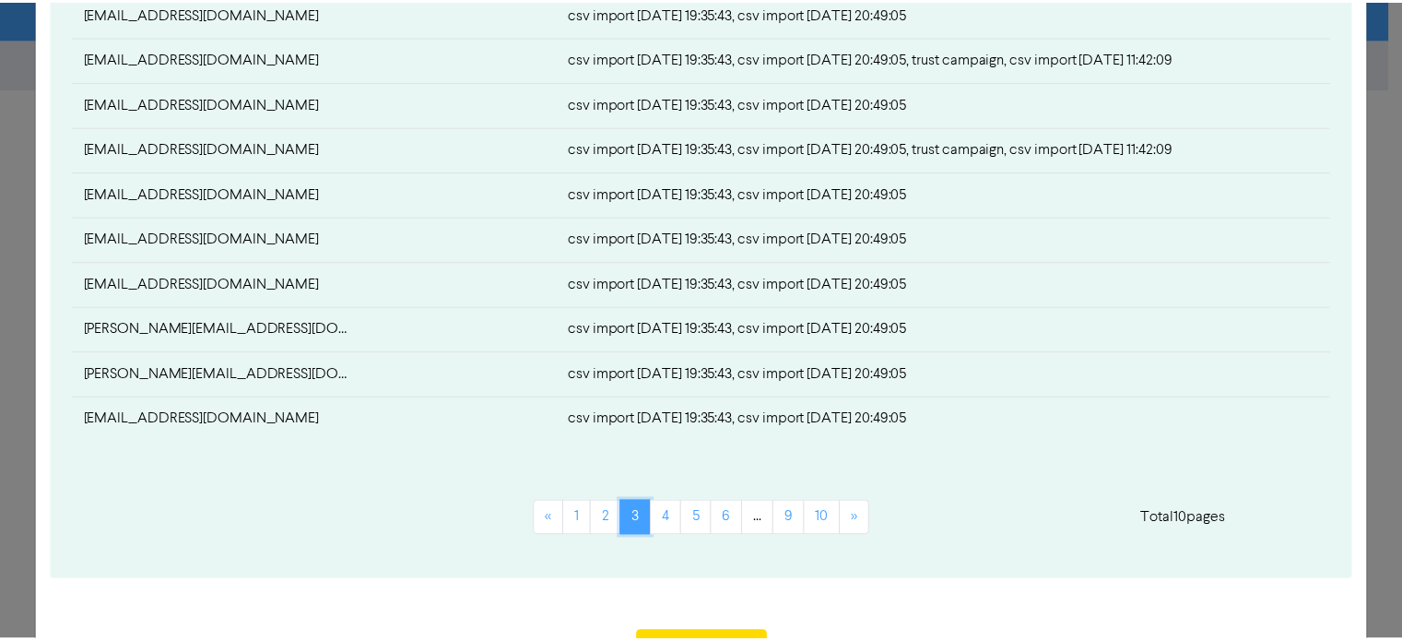
scroll to position [933, 0]
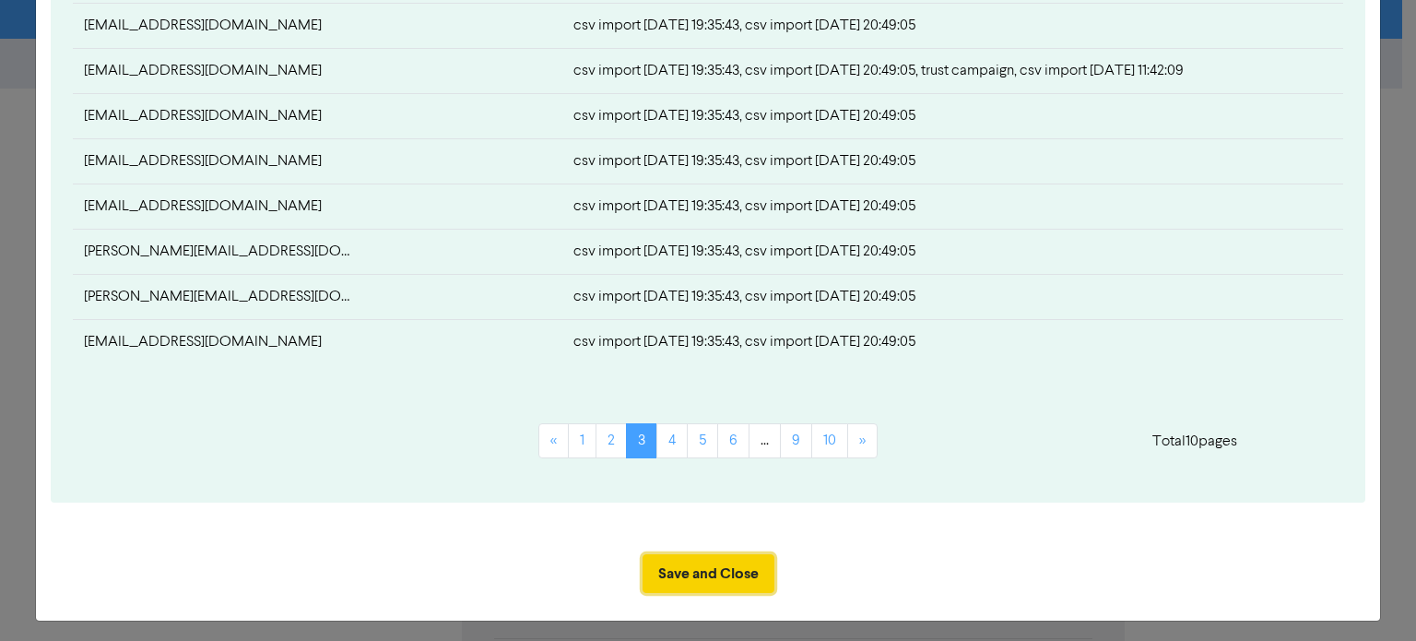
click at [719, 569] on button "Save and Close" at bounding box center [708, 573] width 132 height 39
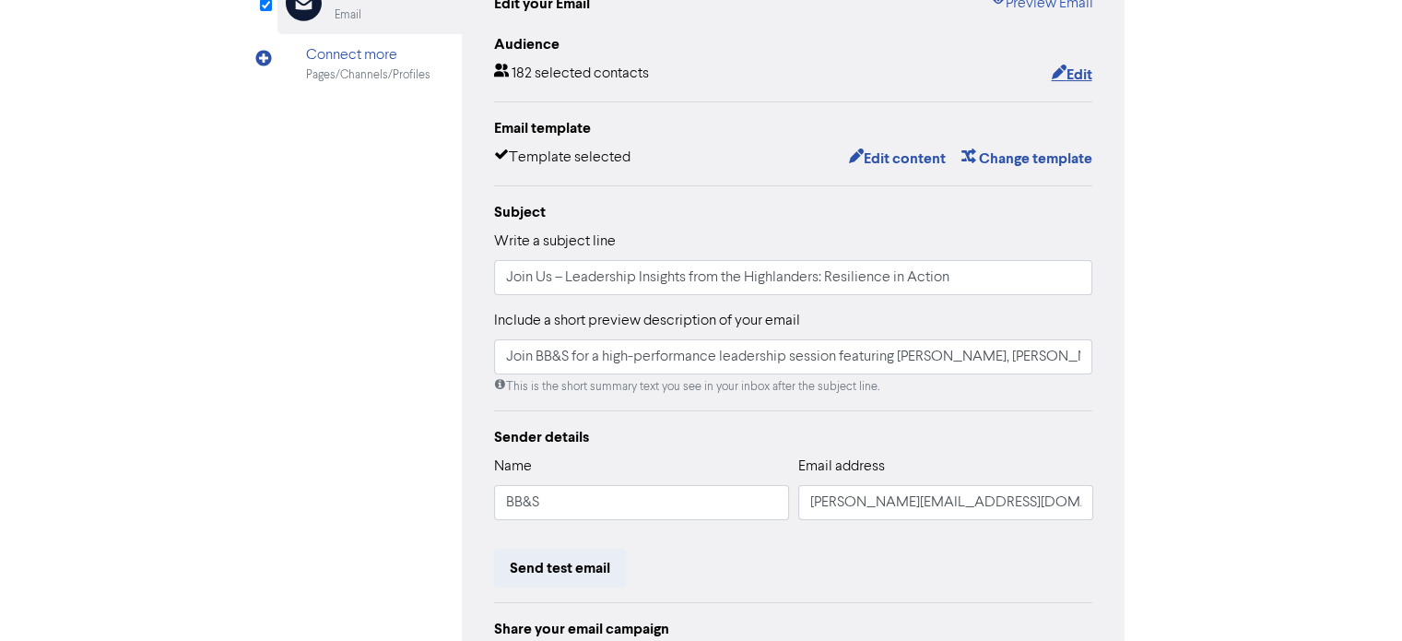
scroll to position [229, 0]
drag, startPoint x: 553, startPoint y: 504, endPoint x: 420, endPoint y: 480, distance: 134.9
click at [420, 480] on div "Email Created with Sketch. BB&S Email Connect more Pages/Channels/Profiles Edit…" at bounding box center [701, 350] width 848 height 783
type input "[PERSON_NAME]"
click at [385, 398] on div "Email Created with Sketch. BB&S Email Connect more Pages/Channels/Profiles Edit…" at bounding box center [701, 350] width 848 height 783
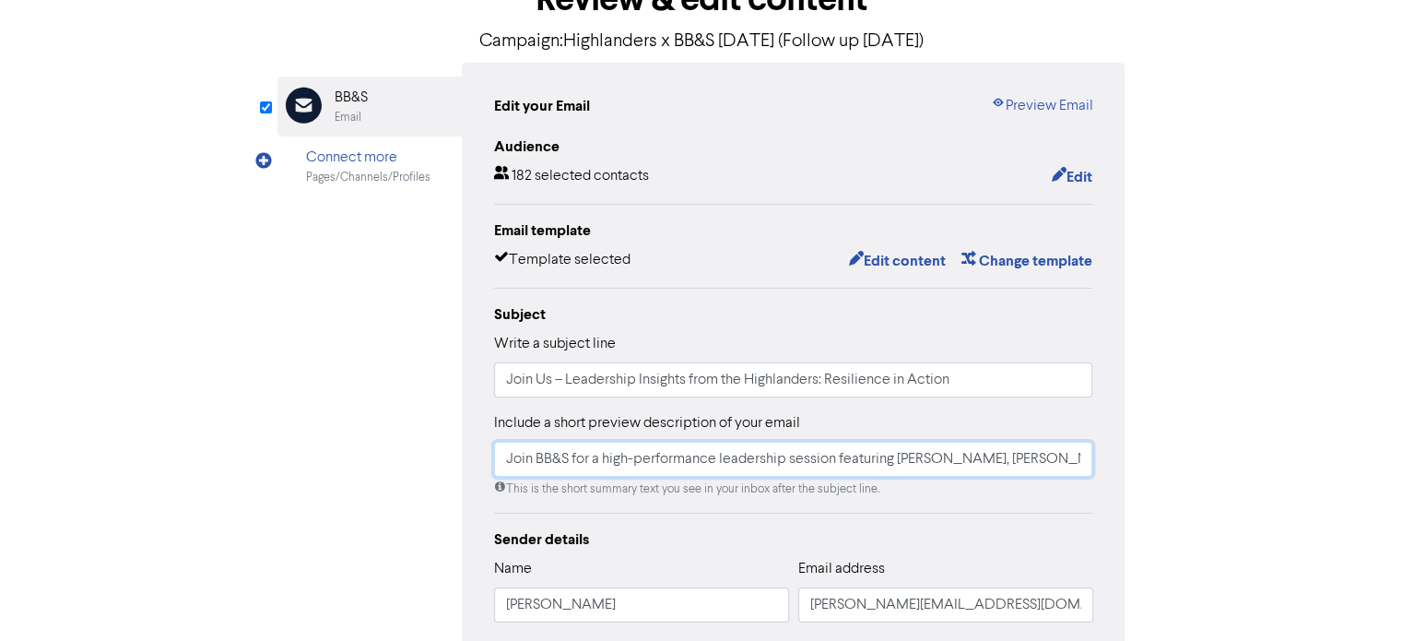
scroll to position [0, 99]
drag, startPoint x: 497, startPoint y: 449, endPoint x: 1265, endPoint y: 445, distance: 767.8
click at [1265, 445] on div "content review schedule Exit Review & edit content Campaign: Highlanders x BB&S…" at bounding box center [701, 421] width 1402 height 1016
paste input "ust a quick reminder—RSVPs close [DATE] and we’d really love to have you there,…"
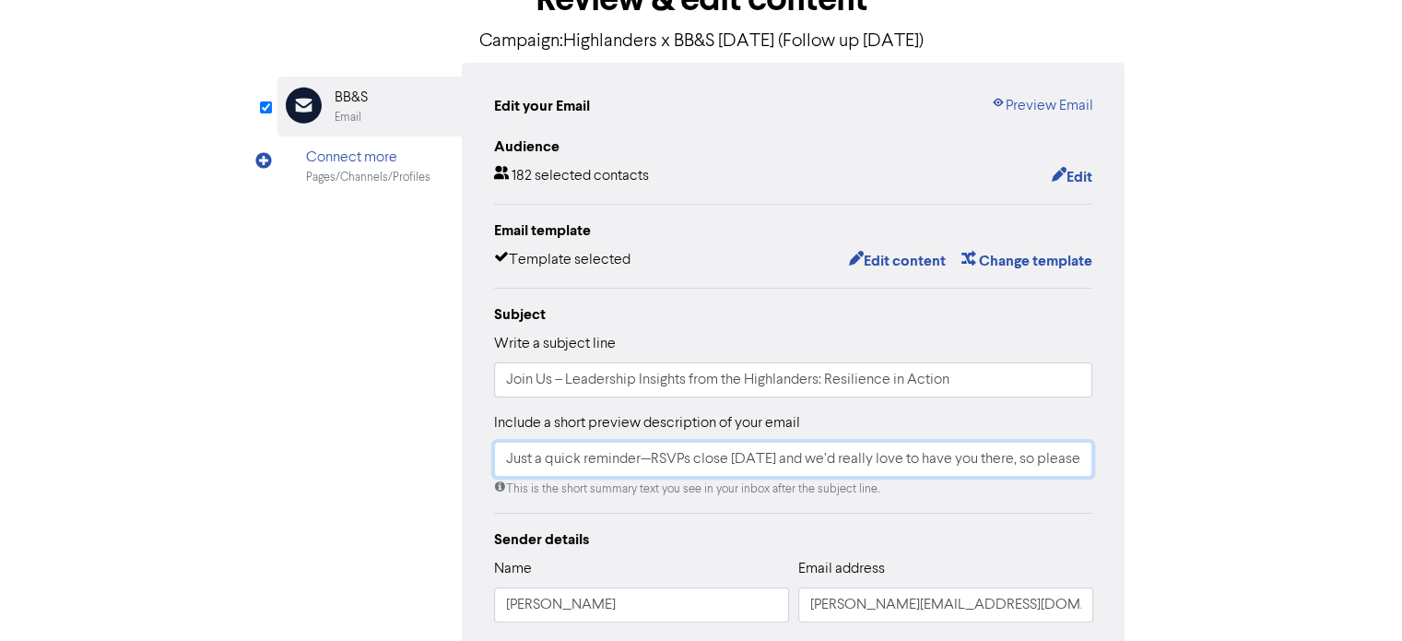
drag, startPoint x: 726, startPoint y: 464, endPoint x: 386, endPoint y: 448, distance: 340.5
click at [379, 445] on div "Email Created with Sketch. BB&S Email Connect more Pages/Channels/Profiles Edit…" at bounding box center [701, 454] width 848 height 783
click at [653, 463] on input "Just a quick reminder—RSVPs close [DATE] and we’d really love to have you there…" at bounding box center [793, 458] width 599 height 35
drag, startPoint x: 1032, startPoint y: 462, endPoint x: 1128, endPoint y: 456, distance: 96.0
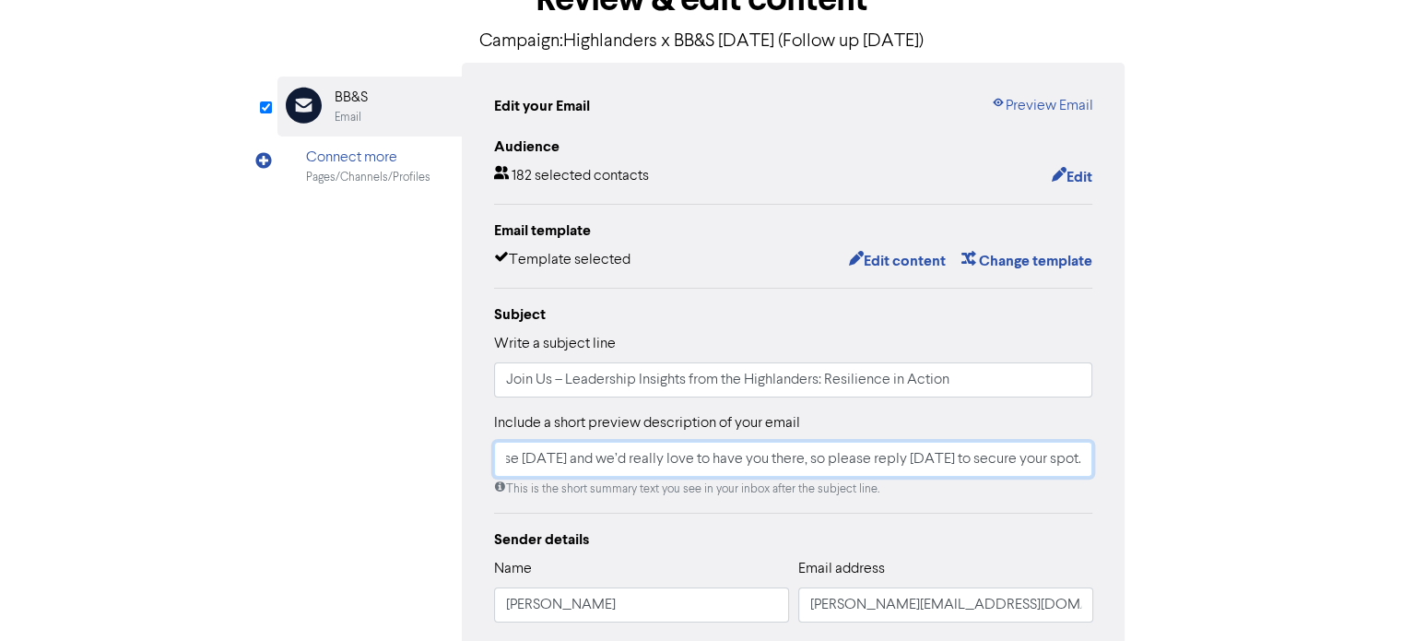
click at [1128, 456] on div "Review & edit content Campaign: Highlanders x BB&S [DATE] (Follow up [DATE]) Em…" at bounding box center [702, 446] width 876 height 966
click at [995, 466] on input "Just a quick reminder RSVPs close [DATE] and we’d really love to have you there…" at bounding box center [793, 458] width 599 height 35
click at [878, 464] on input "Just a quick reminder RSVPs close [DATE] and we’d really love to have you there…" at bounding box center [793, 458] width 599 height 35
type input "Just a quick reminder RSVPs close [DATE] and we’d really love to have you there…"
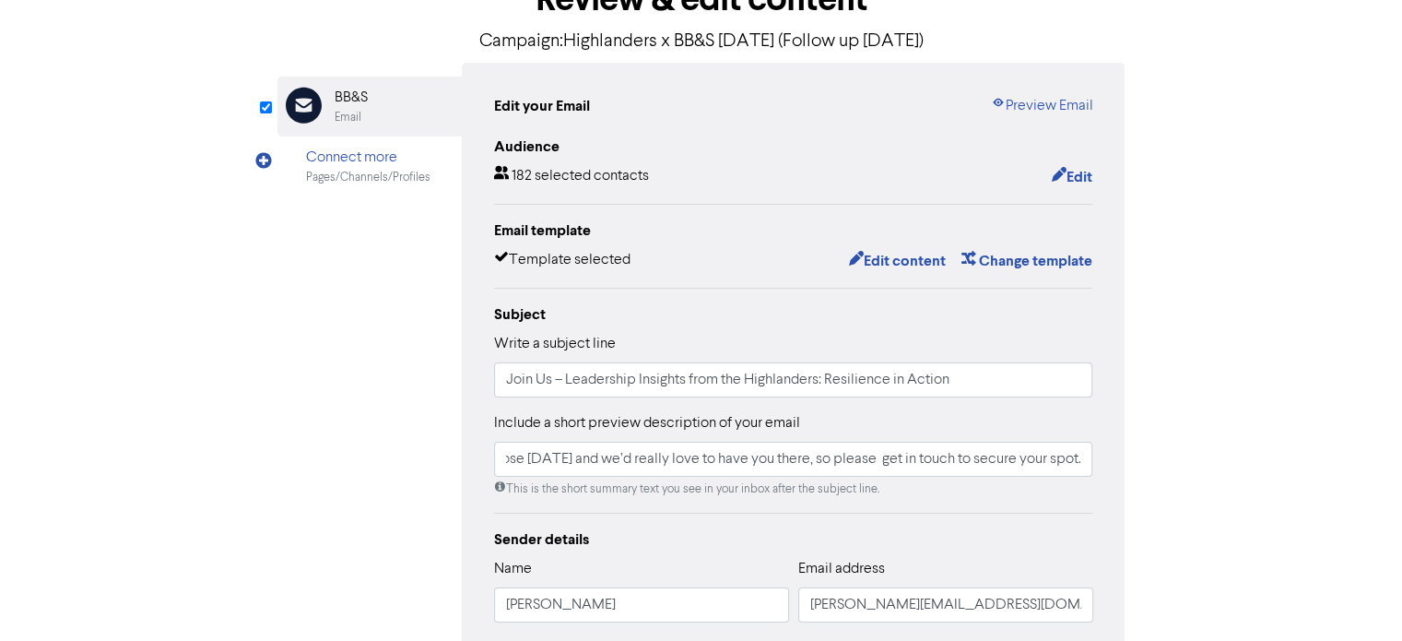
scroll to position [0, 0]
click at [415, 446] on div "Email Created with Sketch. BB&S Email Connect more Pages/Channels/Profiles Edit…" at bounding box center [701, 454] width 848 height 783
drag, startPoint x: 900, startPoint y: 458, endPoint x: 1134, endPoint y: 453, distance: 234.2
click at [1134, 453] on div "Review & edit content Campaign: Highlanders x BB&S [DATE] (Follow up [DATE]) Em…" at bounding box center [702, 446] width 876 height 966
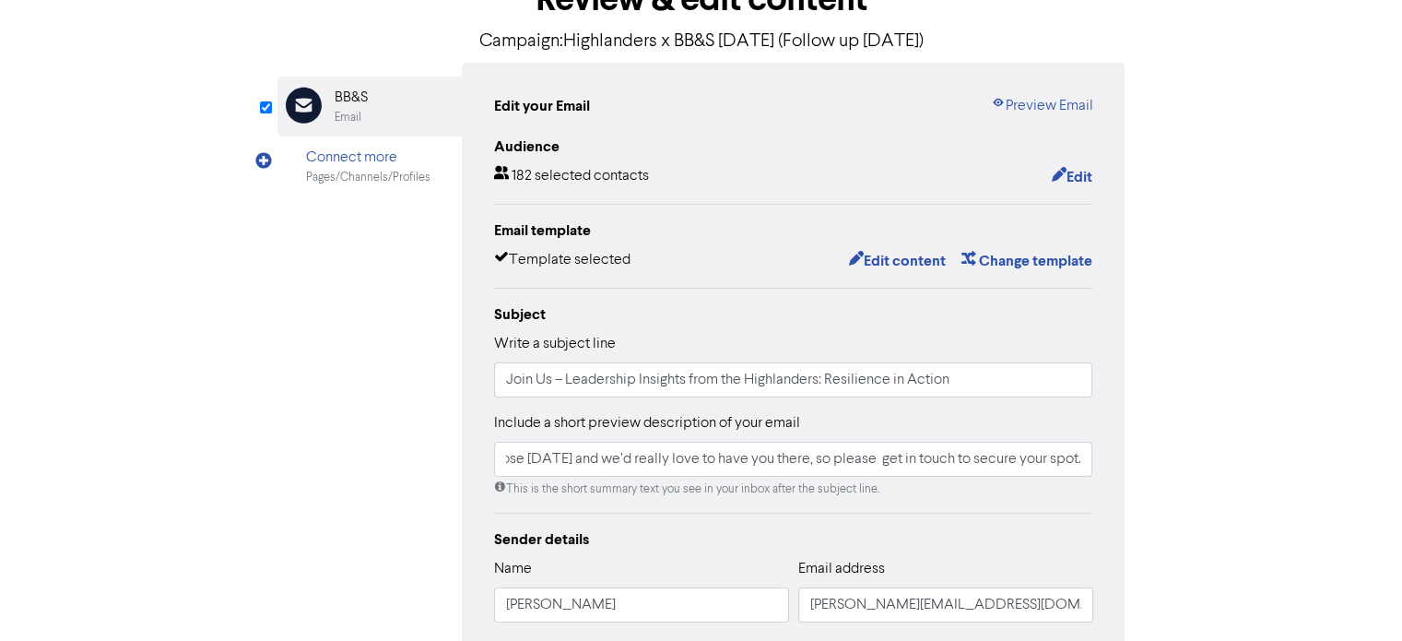
click at [1134, 453] on div "Review & edit content Campaign: Highlanders x BB&S [DATE] (Follow up [DATE]) Em…" at bounding box center [702, 446] width 876 height 966
drag, startPoint x: 1072, startPoint y: 467, endPoint x: 1143, endPoint y: 473, distance: 71.2
click at [1143, 473] on div "Review & edit content Campaign: Highlanders x BB&S [DATE] (Follow up [DATE]) Em…" at bounding box center [701, 446] width 1051 height 966
drag, startPoint x: 1044, startPoint y: 455, endPoint x: 1157, endPoint y: 474, distance: 113.9
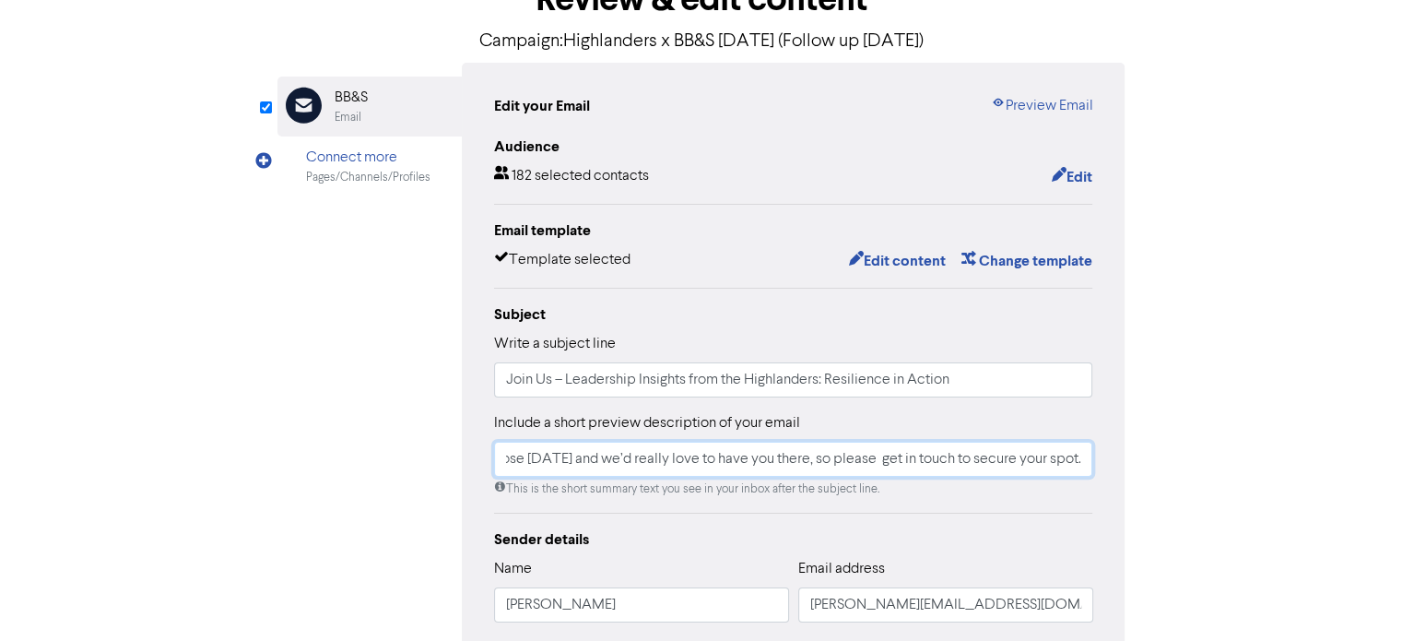
click at [1157, 474] on div "Review & edit content Campaign: Highlanders x BB&S [DATE] (Follow up [DATE]) Em…" at bounding box center [701, 446] width 1051 height 966
click at [1143, 450] on div "Review & edit content Campaign: Highlanders x BB&S [DATE] (Follow up [DATE]) Em…" at bounding box center [701, 446] width 1051 height 966
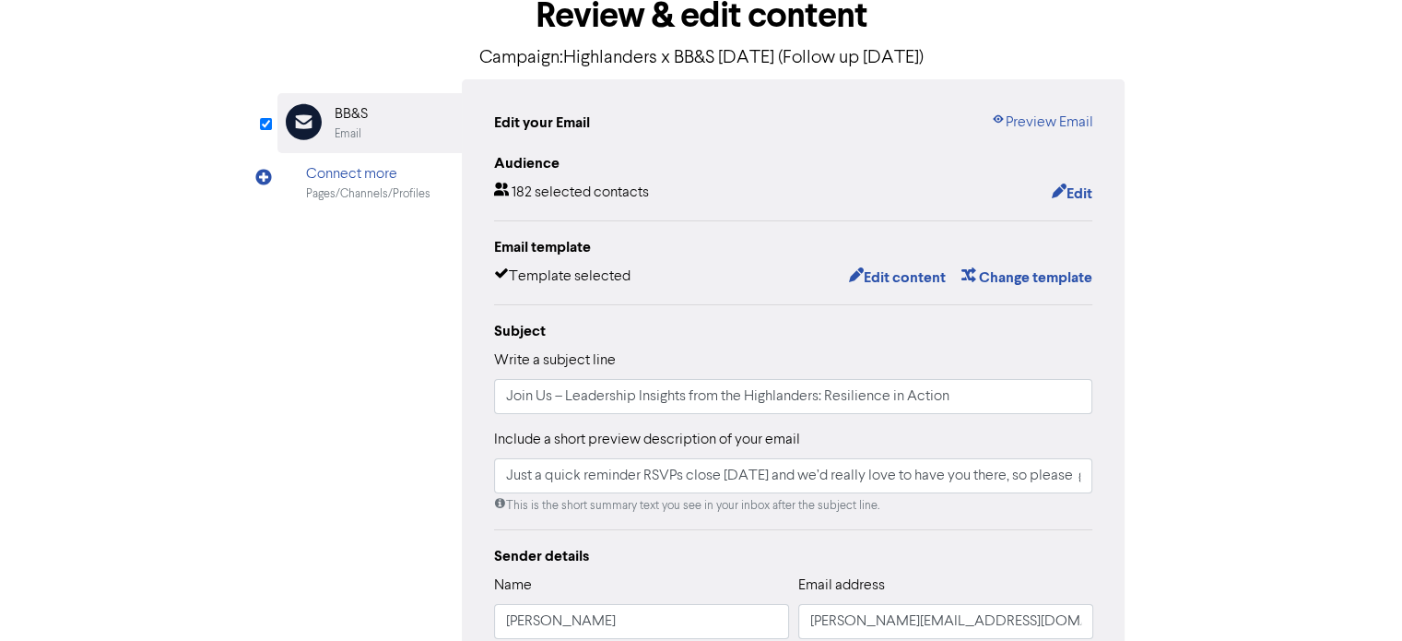
scroll to position [107, 0]
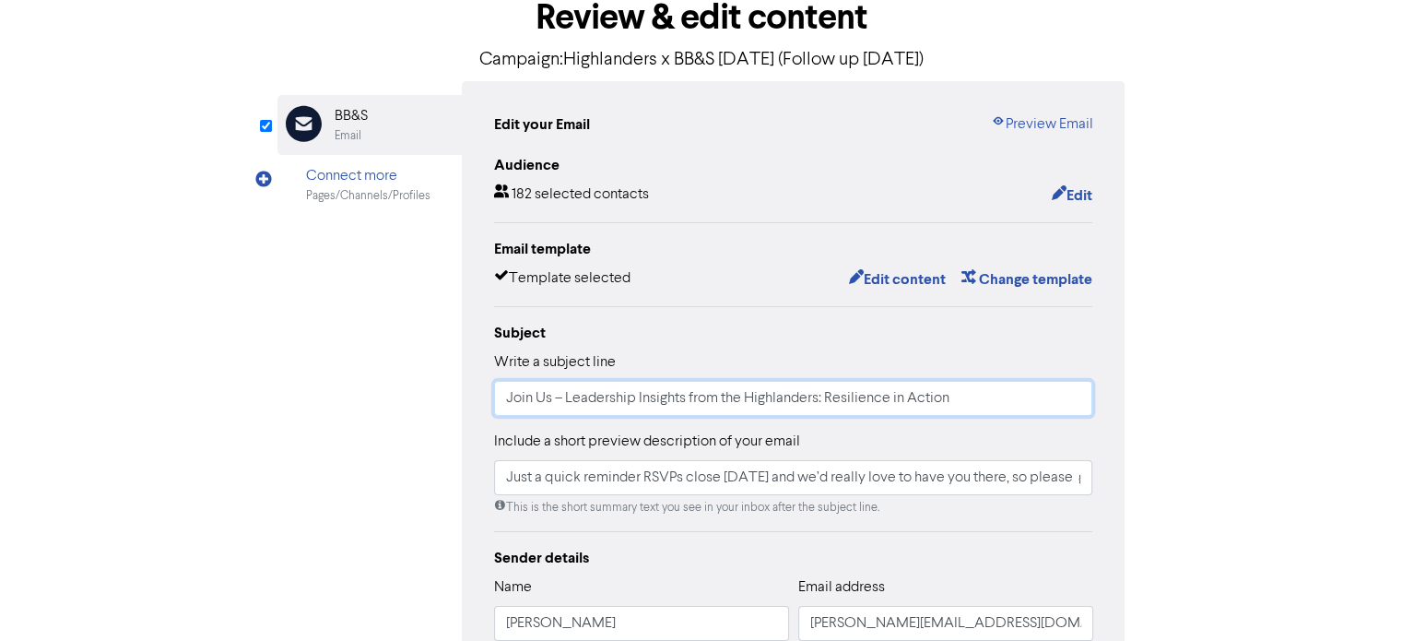
click at [551, 396] on input "Join Us – Leadership Insights from the Highlanders: Resilience in Action" at bounding box center [793, 398] width 599 height 35
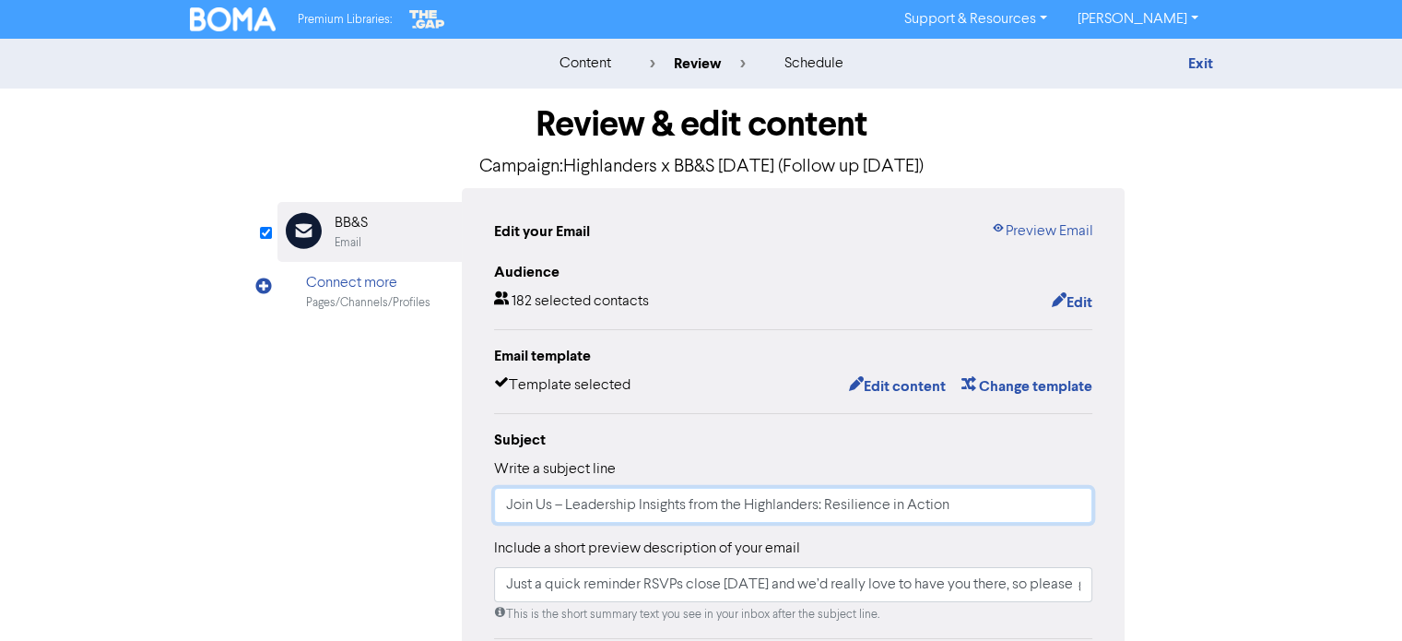
scroll to position [413, 0]
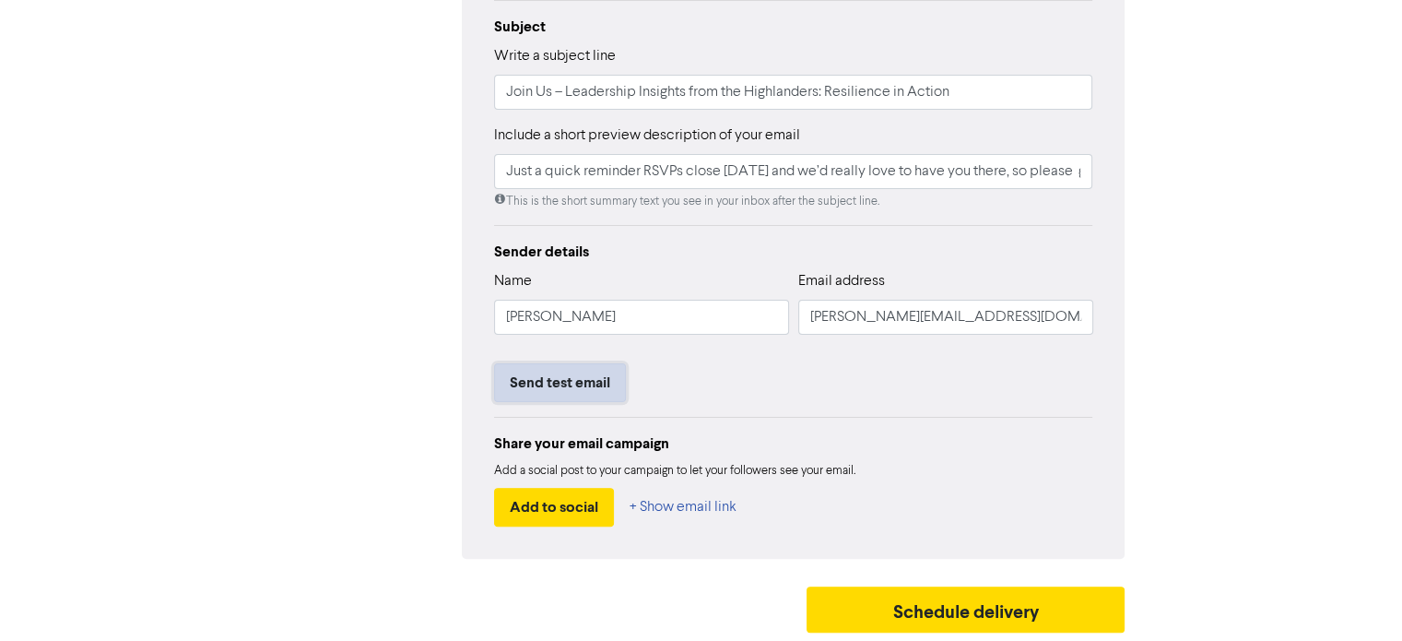
click at [549, 383] on button "Send test email" at bounding box center [560, 382] width 132 height 39
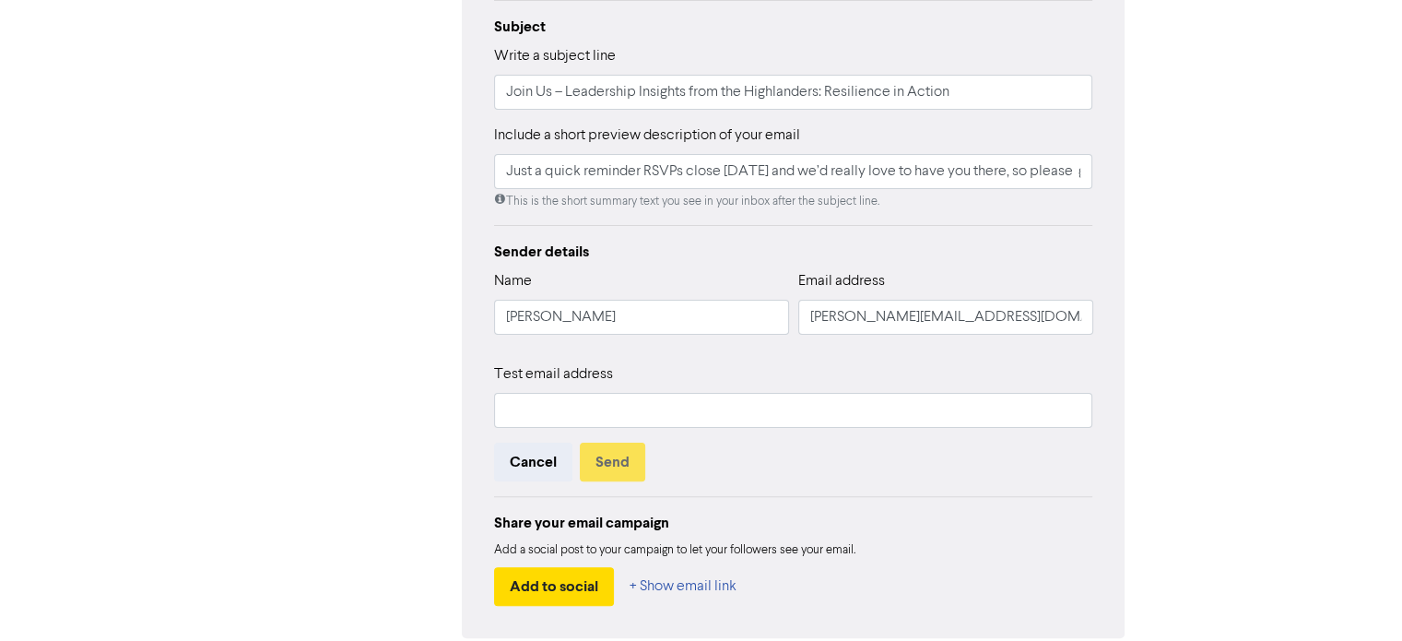
click at [549, 391] on div "Test email address" at bounding box center [793, 395] width 599 height 65
click at [549, 407] on input "text" at bounding box center [793, 410] width 599 height 35
type input "[PERSON_NAME][EMAIL_ADDRESS][DOMAIN_NAME]"
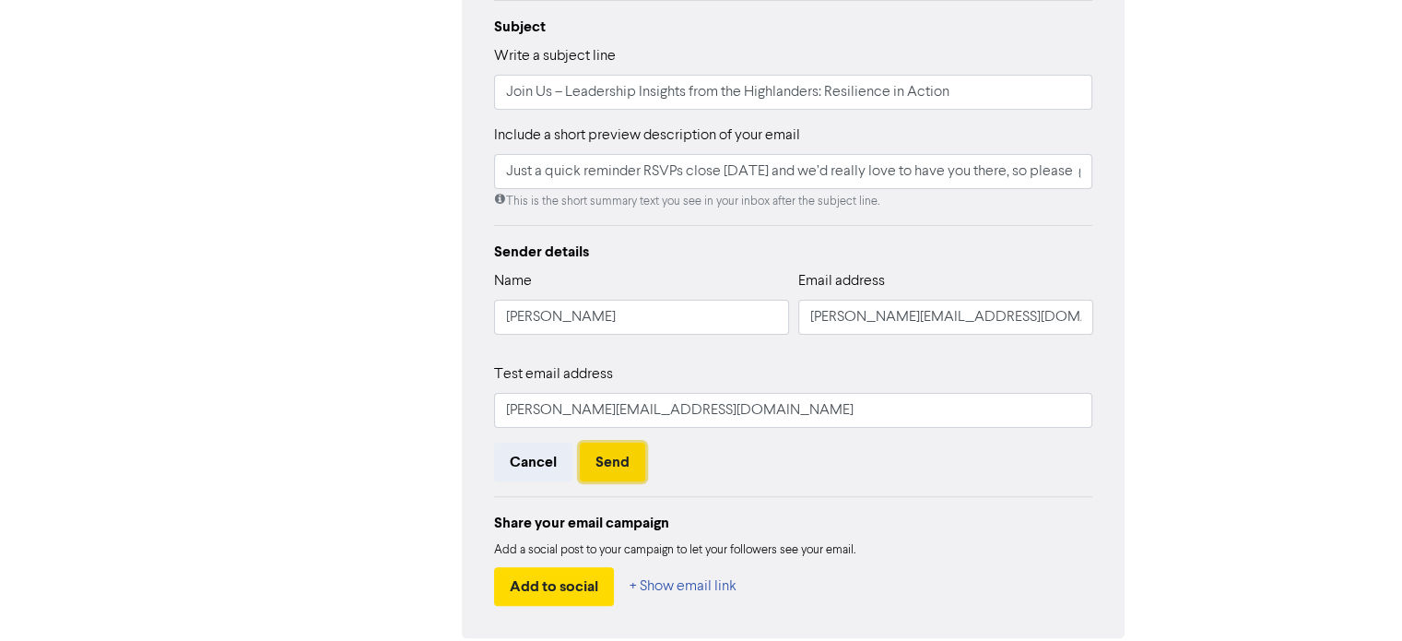
click at [597, 463] on button "Send" at bounding box center [612, 461] width 65 height 39
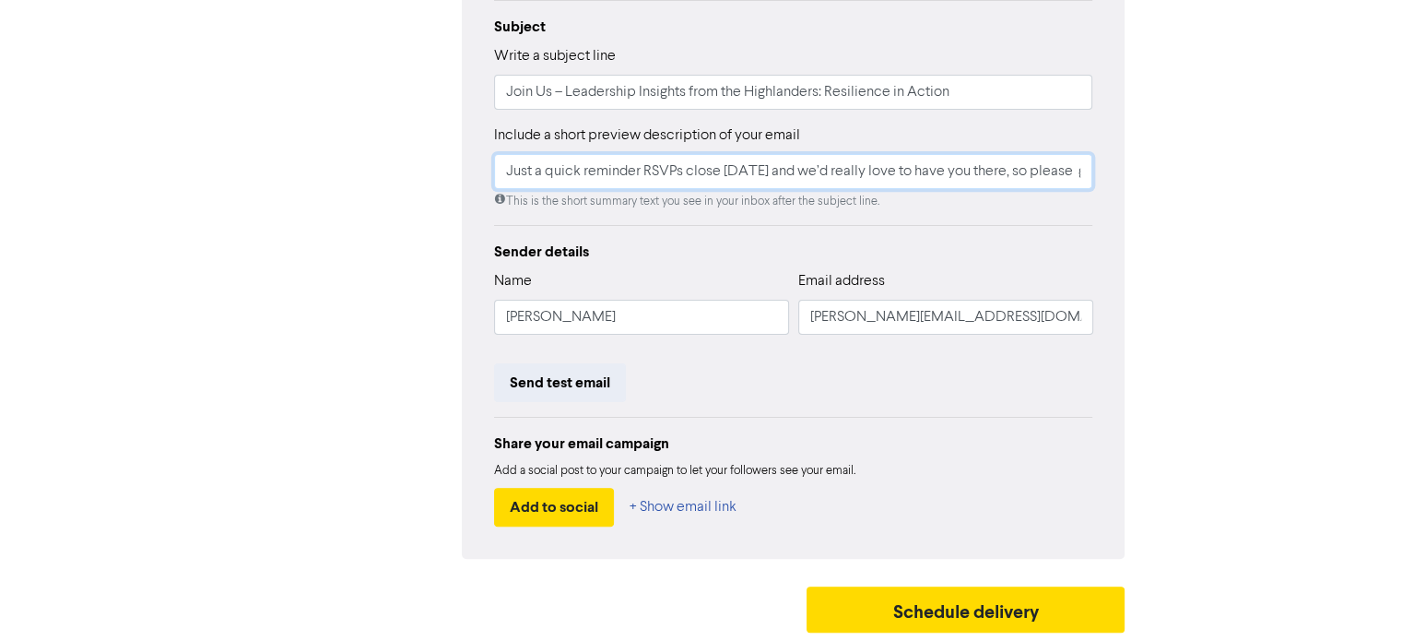
click at [583, 182] on input "Just a quick reminder RSVPs close [DATE] and we’d really love to have you there…" at bounding box center [793, 171] width 599 height 35
click at [647, 181] on input "Just a quick reminder RSVPs close [DATE] and we’d really love to have you there…" at bounding box center [793, 171] width 599 height 35
drag, startPoint x: 741, startPoint y: 165, endPoint x: 1232, endPoint y: 197, distance: 492.3
click at [1232, 197] on div "content review schedule Exit Review & edit content Campaign: Highlanders x BB&S…" at bounding box center [701, 134] width 1402 height 1016
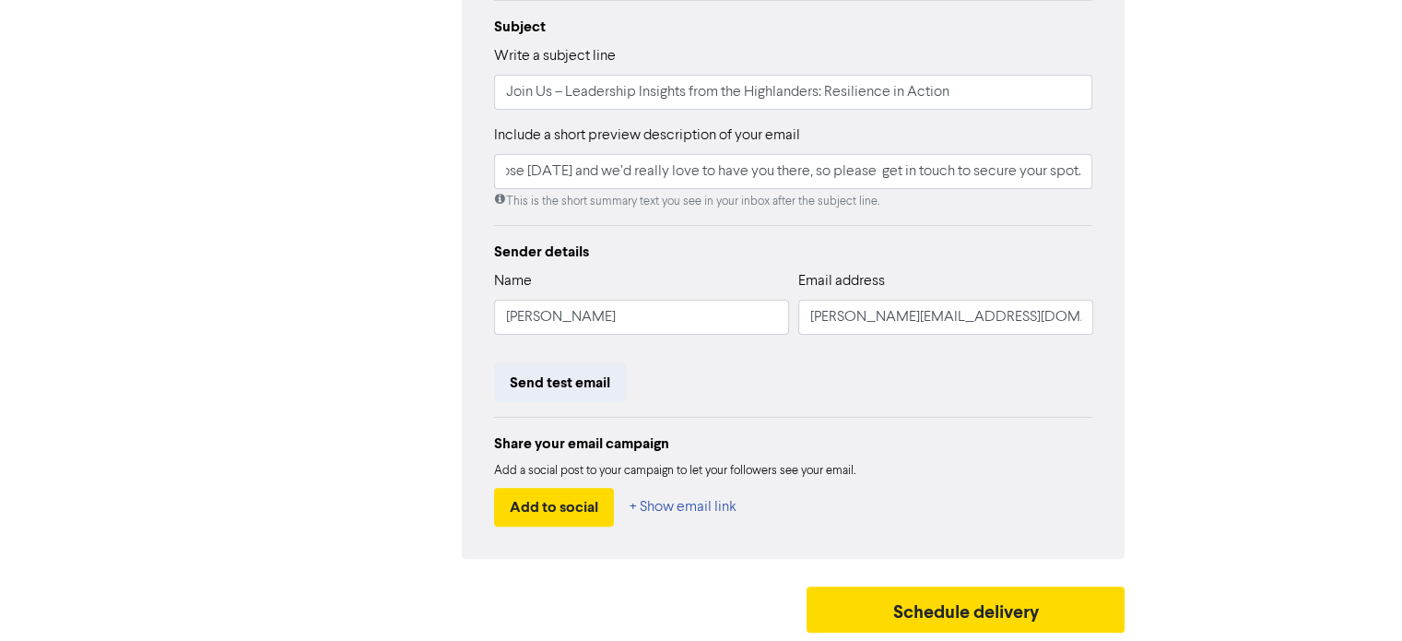
click at [1232, 197] on div "content review schedule Exit Review & edit content Campaign: Highlanders x BB&S…" at bounding box center [701, 134] width 1402 height 1016
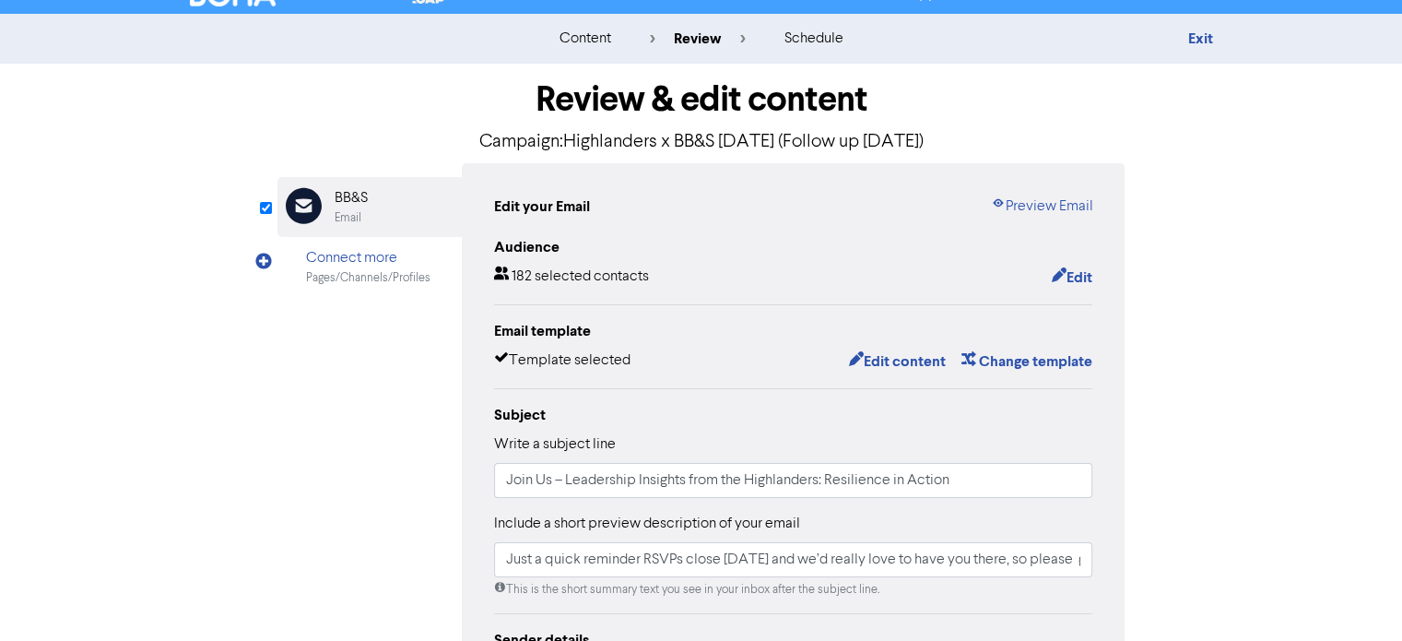
scroll to position [0, 0]
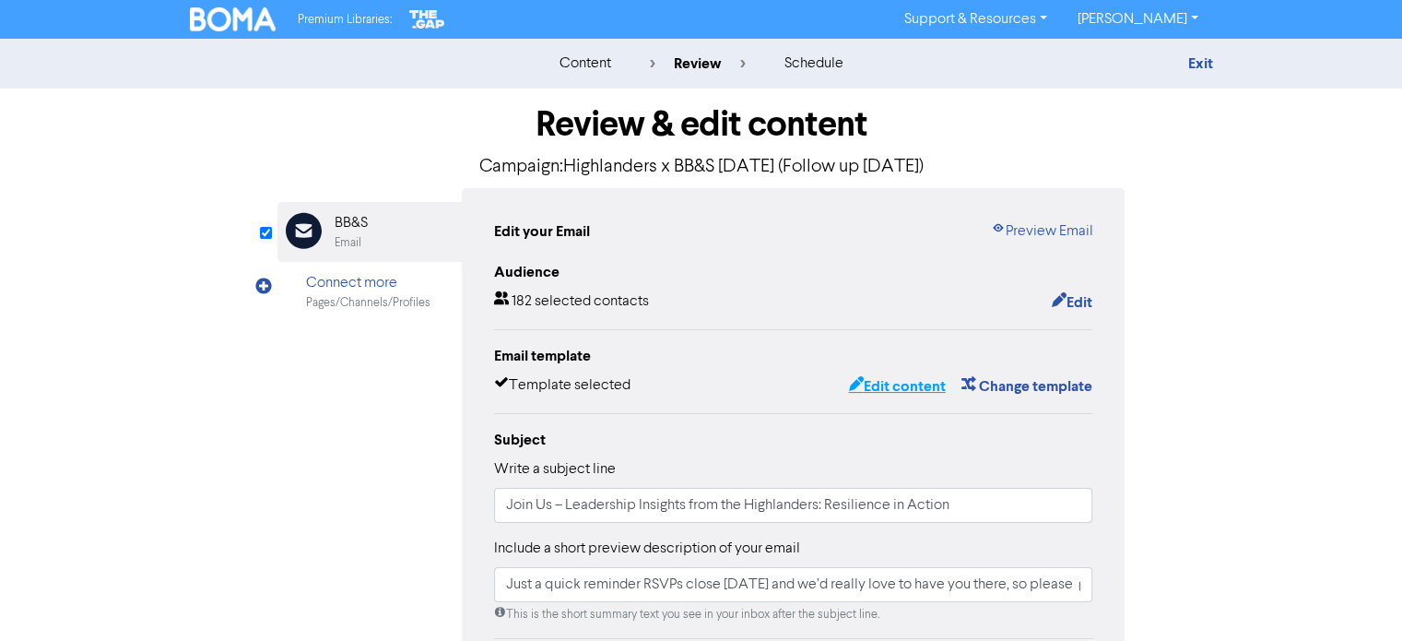
click at [907, 386] on button "Edit content" at bounding box center [896, 386] width 99 height 24
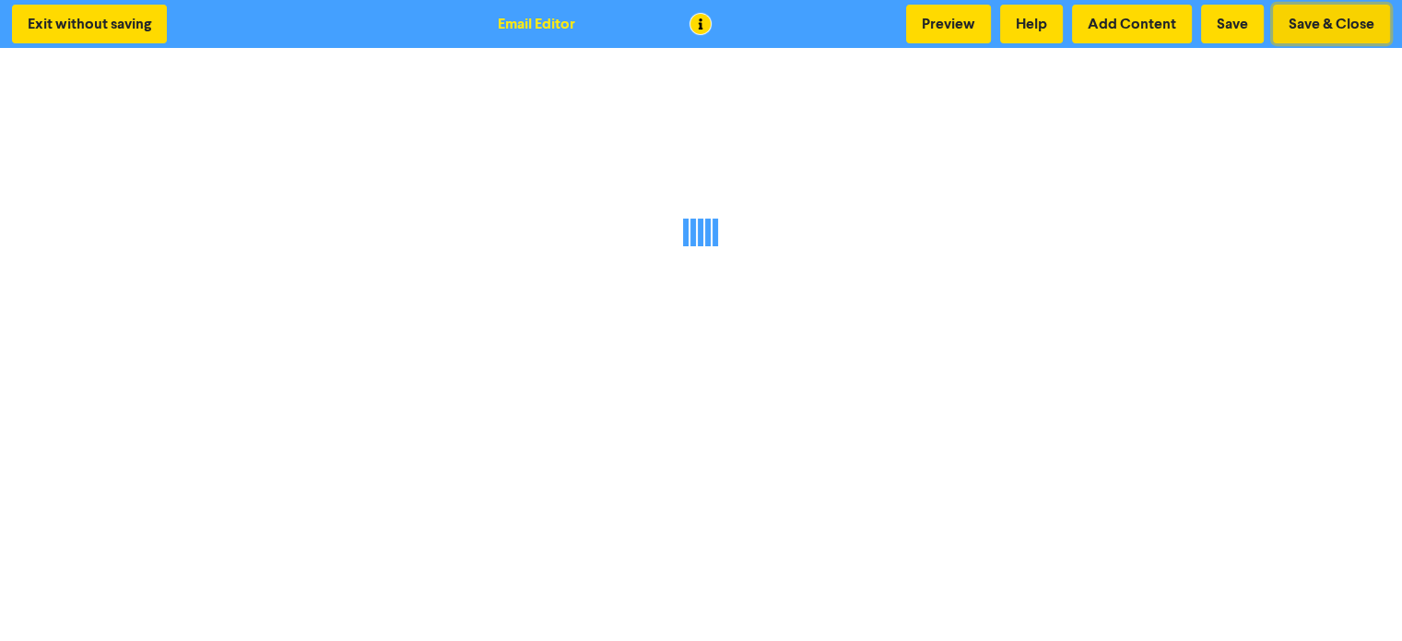
click at [1280, 21] on button "Save & Close" at bounding box center [1331, 24] width 117 height 39
click at [1295, 21] on button "Save & Close" at bounding box center [1331, 24] width 117 height 39
click at [1331, 19] on button "Save & Close" at bounding box center [1331, 24] width 117 height 39
